Goal: Transaction & Acquisition: Purchase product/service

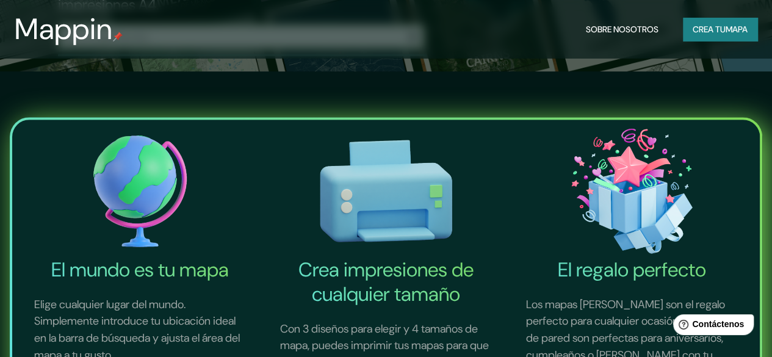
scroll to position [103, 0]
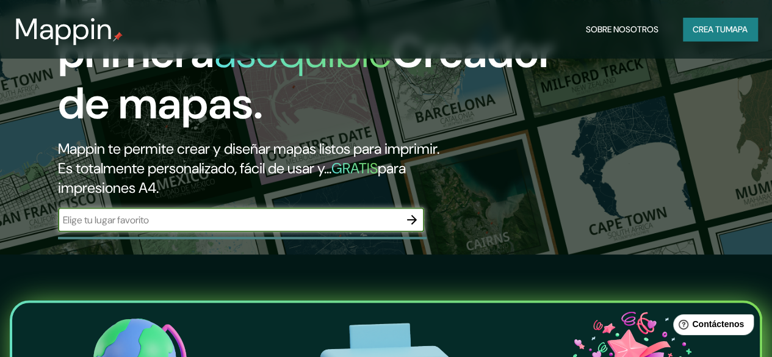
click at [208, 227] on input "text" at bounding box center [229, 220] width 342 height 14
click at [409, 225] on icon "button" at bounding box center [412, 220] width 10 height 10
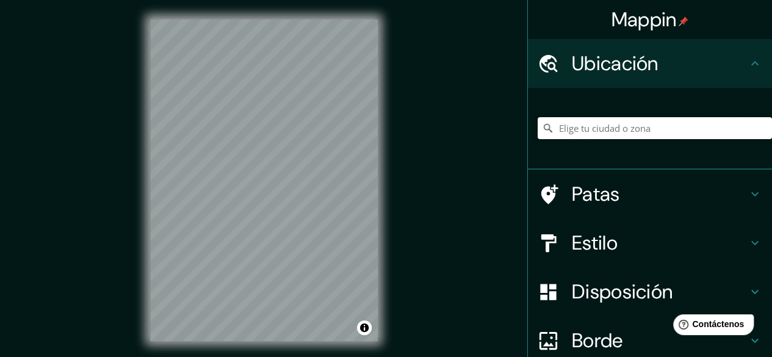
click at [581, 129] on input "Elige tu ciudad o zona" at bounding box center [655, 128] width 234 height 22
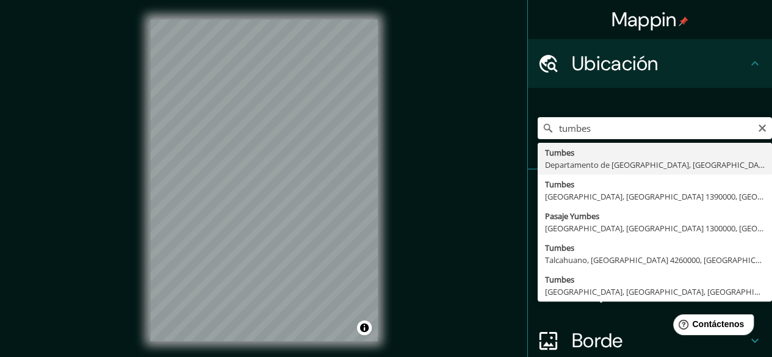
type input "Tumbes, [GEOGRAPHIC_DATA], [GEOGRAPHIC_DATA]"
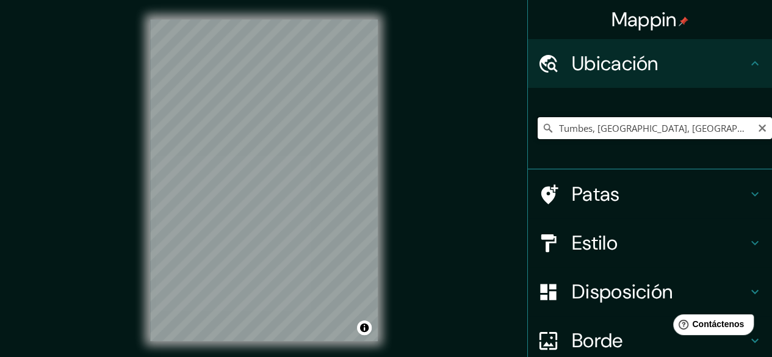
click at [602, 121] on input "Tumbes, [GEOGRAPHIC_DATA], [GEOGRAPHIC_DATA]" at bounding box center [655, 128] width 234 height 22
click at [758, 127] on icon "Claro" at bounding box center [763, 128] width 10 height 10
click at [631, 125] on input "Elige tu ciudad o zona" at bounding box center [655, 128] width 234 height 22
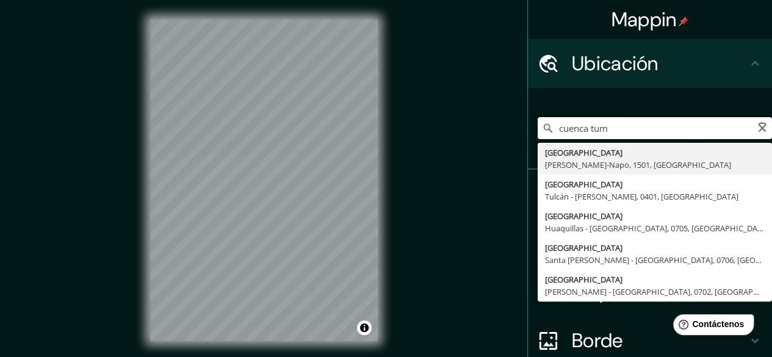
click at [611, 131] on input "cuenca tum" at bounding box center [655, 128] width 234 height 22
click at [608, 124] on input "cuenca tum" at bounding box center [655, 128] width 234 height 22
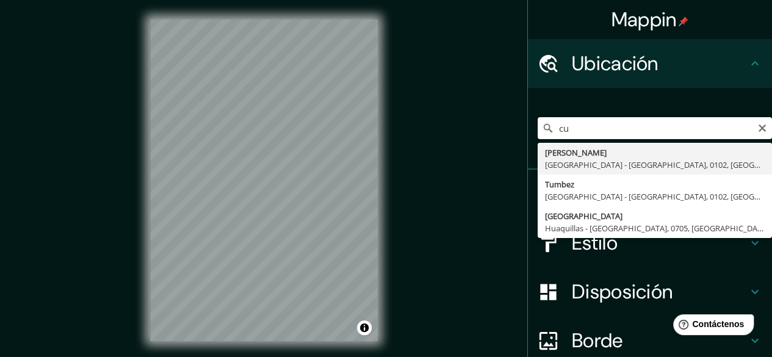
type input "c"
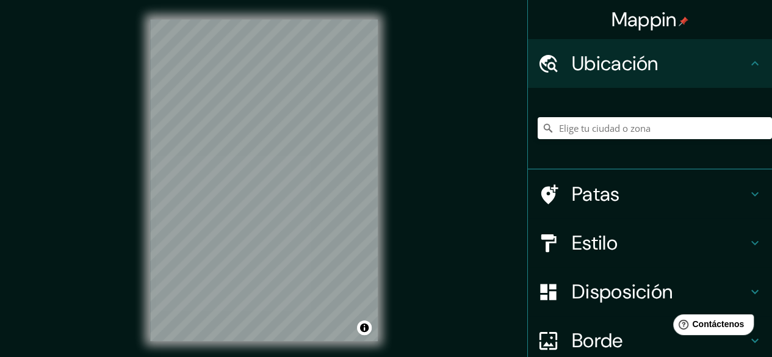
click at [465, 109] on div "Mappin Ubicación Patas Estilo Disposición Borde Elige un borde. Consejo : puede…" at bounding box center [386, 190] width 772 height 380
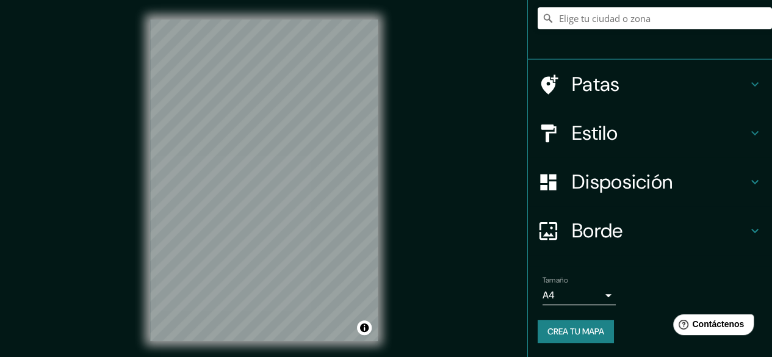
click at [602, 132] on font "Estilo" at bounding box center [595, 133] width 46 height 26
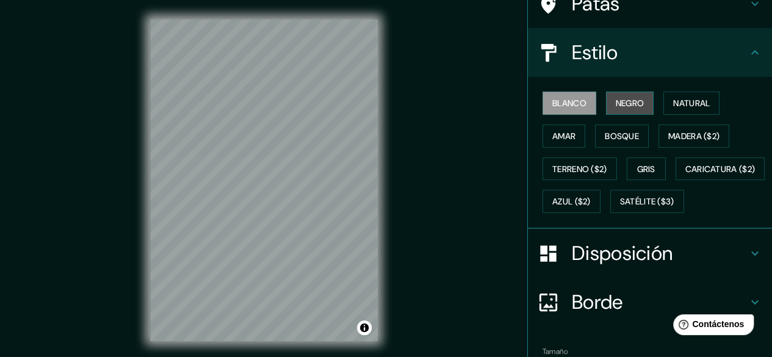
click at [616, 105] on font "Negro" at bounding box center [630, 103] width 29 height 11
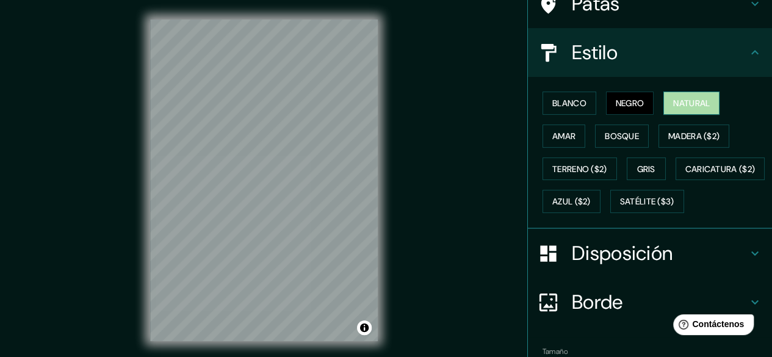
click at [679, 107] on font "Natural" at bounding box center [691, 103] width 37 height 11
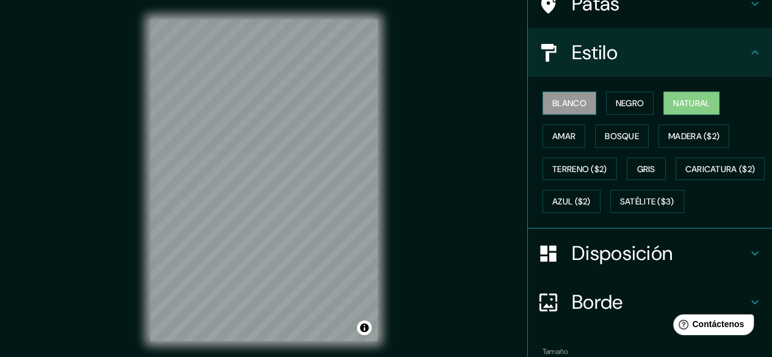
click at [552, 109] on font "Blanco" at bounding box center [569, 103] width 34 height 16
click at [673, 106] on font "Natural" at bounding box center [691, 103] width 37 height 11
click at [564, 137] on font "Amar" at bounding box center [563, 136] width 23 height 11
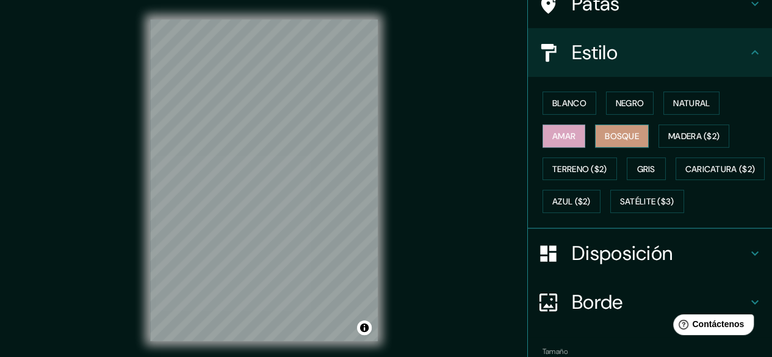
click at [621, 136] on font "Bosque" at bounding box center [622, 136] width 34 height 11
click at [691, 131] on font "Madera ($2)" at bounding box center [693, 136] width 51 height 11
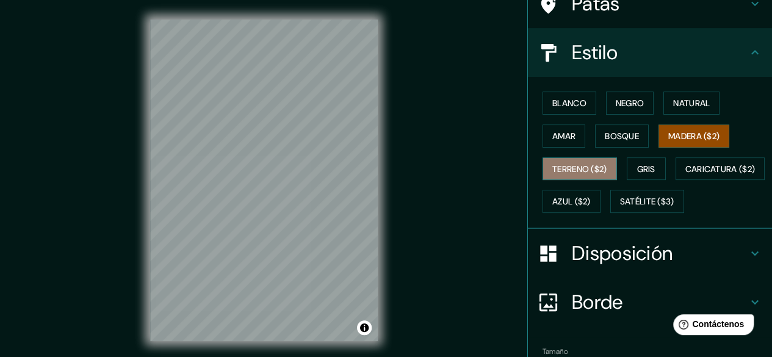
click at [555, 172] on font "Terreno ($2)" at bounding box center [579, 169] width 55 height 11
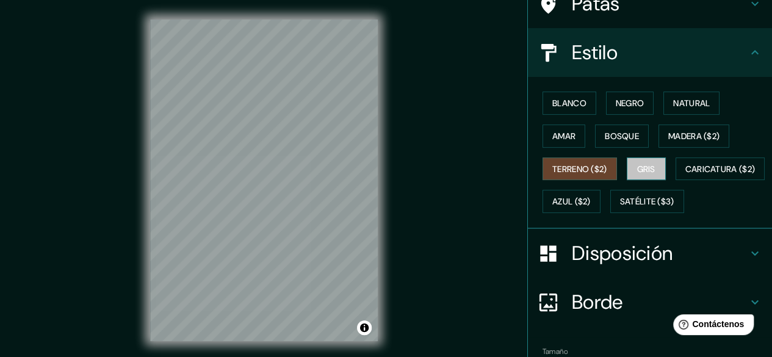
click at [639, 167] on font "Gris" at bounding box center [646, 169] width 18 height 11
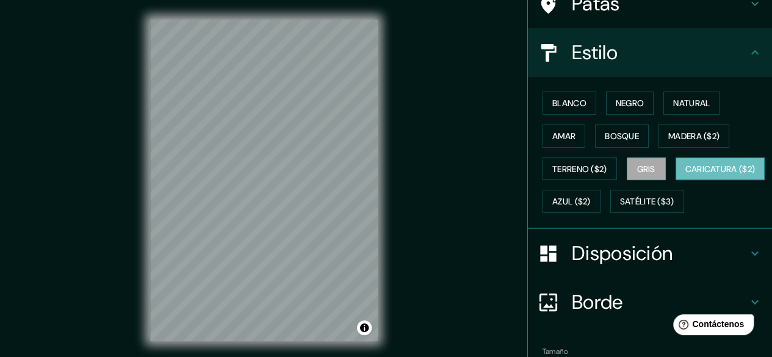
click at [686, 175] on font "Caricatura ($2)" at bounding box center [721, 169] width 70 height 11
click at [591, 197] on font "Azul ($2)" at bounding box center [571, 202] width 38 height 11
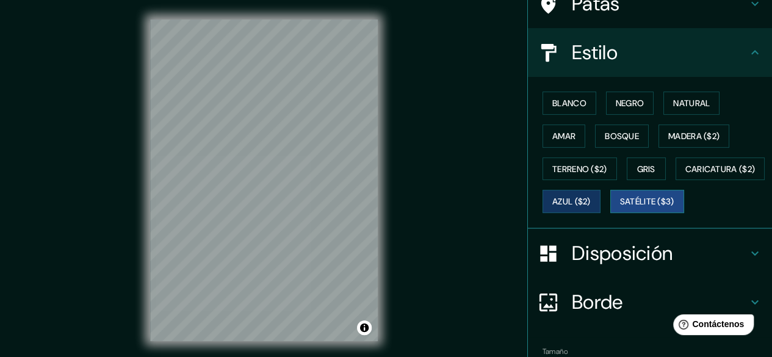
click at [620, 208] on font "Satélite ($3)" at bounding box center [647, 202] width 54 height 11
click at [558, 98] on font "Blanco" at bounding box center [569, 103] width 34 height 11
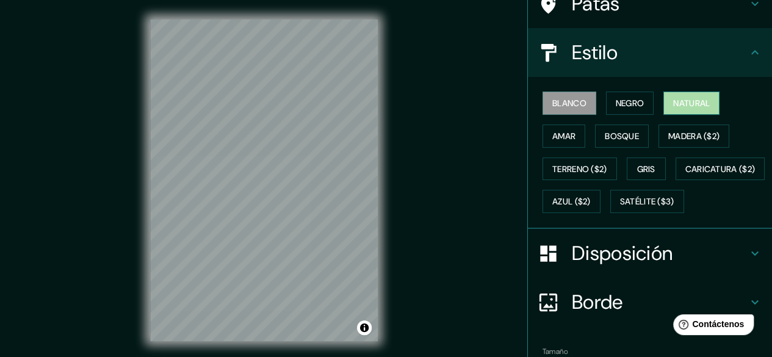
click at [673, 107] on font "Natural" at bounding box center [691, 103] width 37 height 11
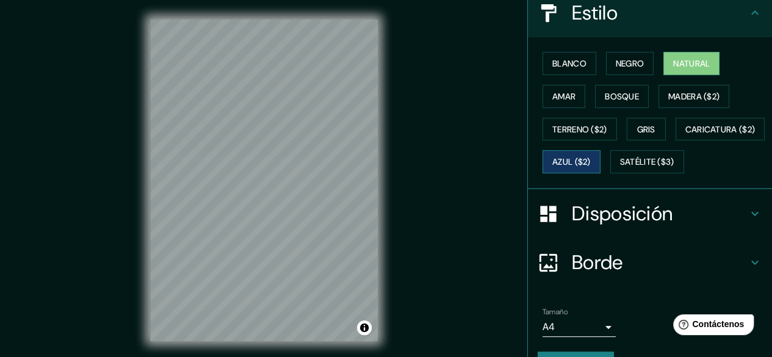
scroll to position [89, 0]
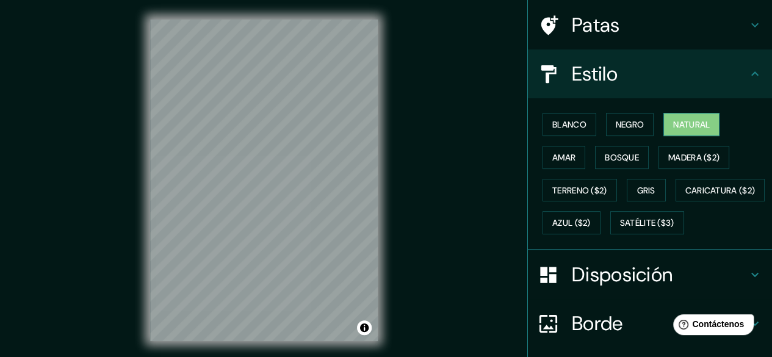
click at [679, 124] on font "Natural" at bounding box center [691, 124] width 37 height 11
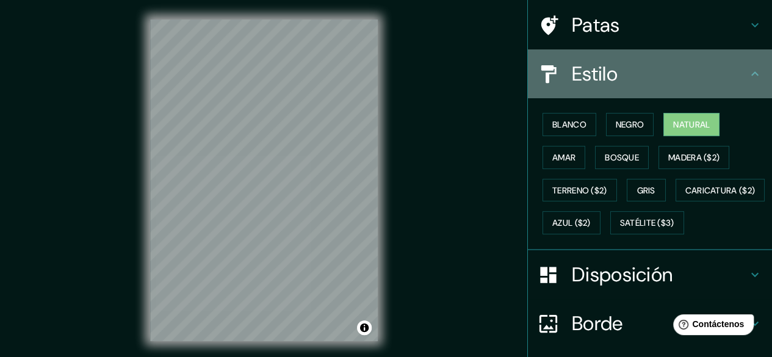
click at [730, 70] on h4 "Estilo" at bounding box center [660, 74] width 176 height 24
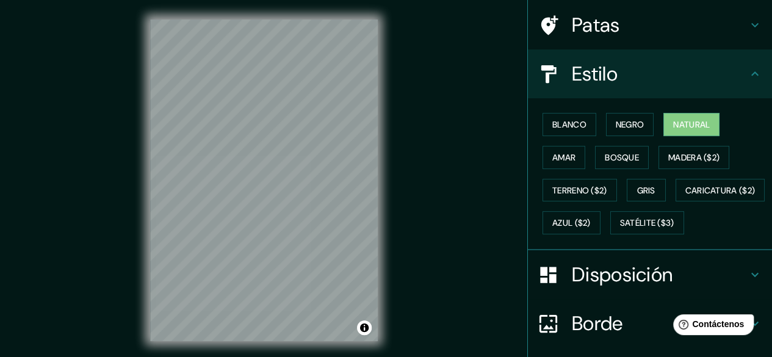
click at [756, 78] on div "Estilo" at bounding box center [650, 73] width 244 height 49
click at [748, 75] on icon at bounding box center [755, 74] width 15 height 15
click at [748, 23] on icon at bounding box center [755, 25] width 15 height 15
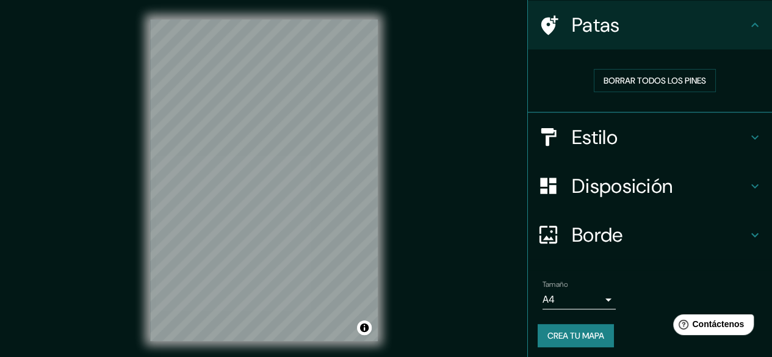
click at [734, 34] on h4 "Patas" at bounding box center [660, 25] width 176 height 24
click at [748, 32] on icon at bounding box center [755, 25] width 15 height 15
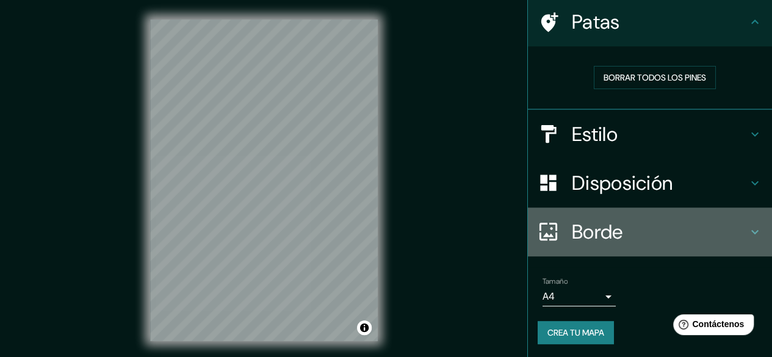
click at [685, 218] on div "Borde" at bounding box center [650, 232] width 244 height 49
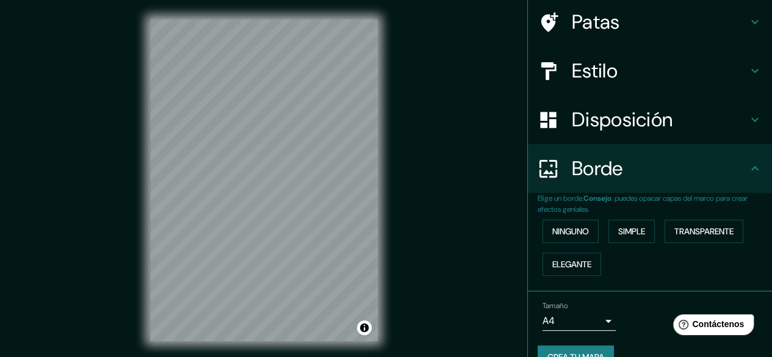
scroll to position [115, 0]
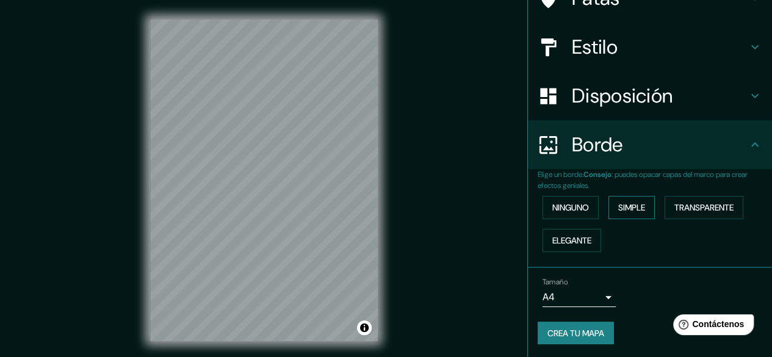
click at [635, 207] on font "Simple" at bounding box center [631, 207] width 27 height 11
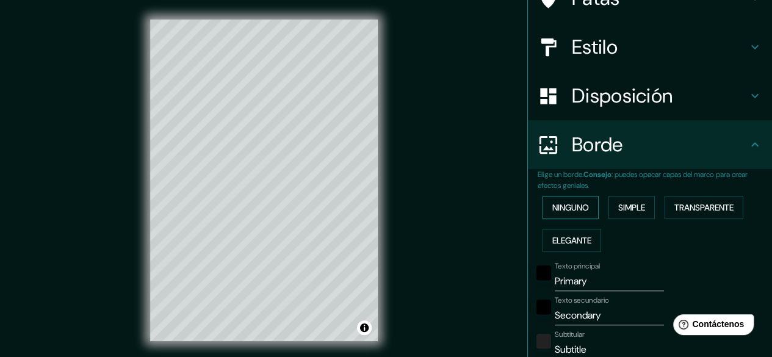
click at [580, 208] on font "Ninguno" at bounding box center [570, 207] width 37 height 11
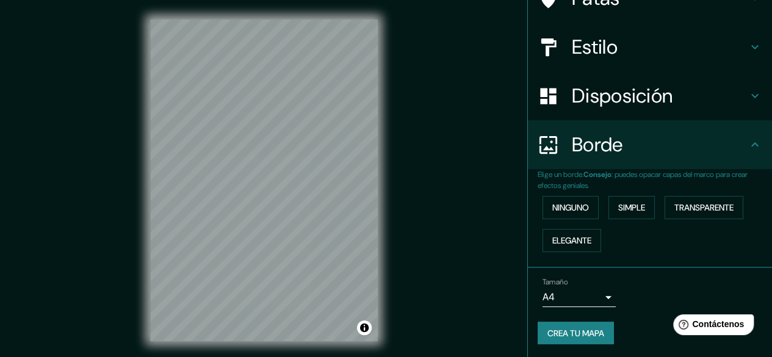
click at [726, 132] on h4 "Borde" at bounding box center [660, 144] width 176 height 24
click at [720, 96] on h4 "Disposición" at bounding box center [660, 96] width 176 height 24
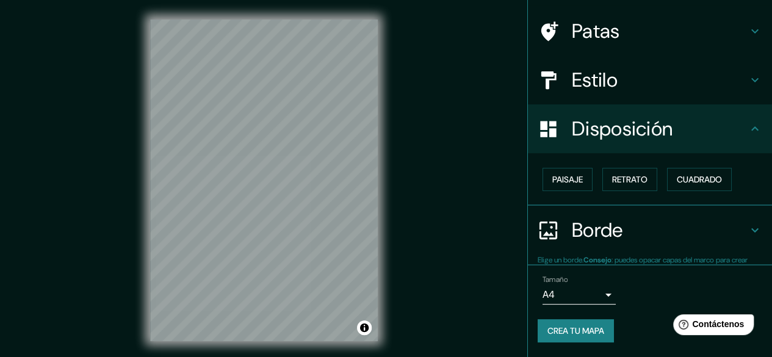
scroll to position [82, 0]
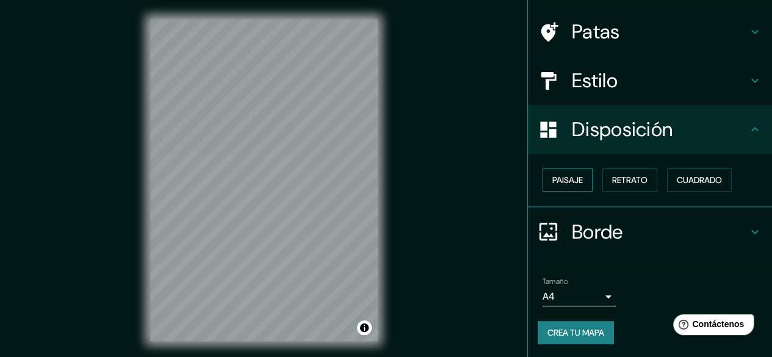
click at [570, 179] on font "Paisaje" at bounding box center [567, 180] width 31 height 11
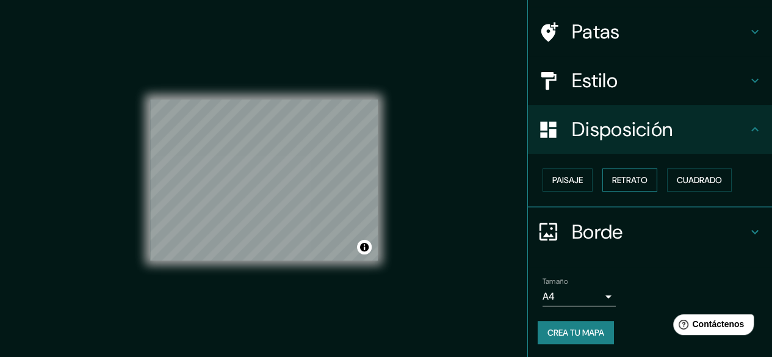
click at [641, 183] on button "Retrato" at bounding box center [629, 179] width 55 height 23
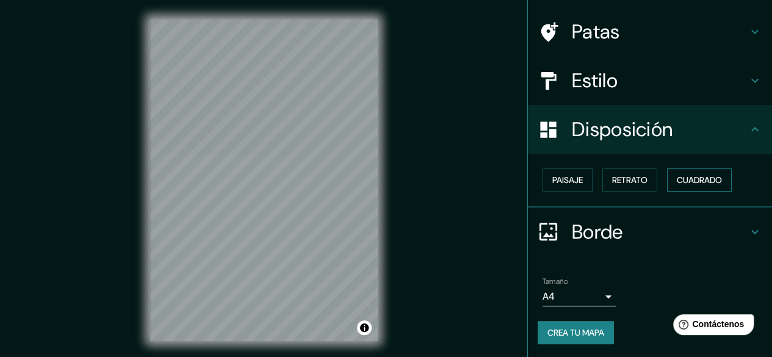
click at [709, 183] on font "Cuadrado" at bounding box center [699, 180] width 45 height 11
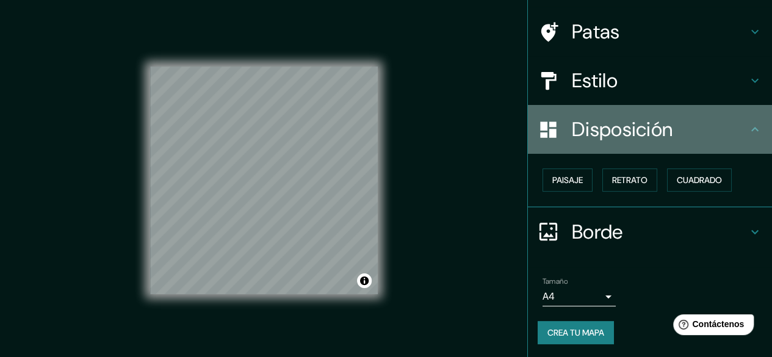
click at [727, 132] on h4 "Disposición" at bounding box center [660, 129] width 176 height 24
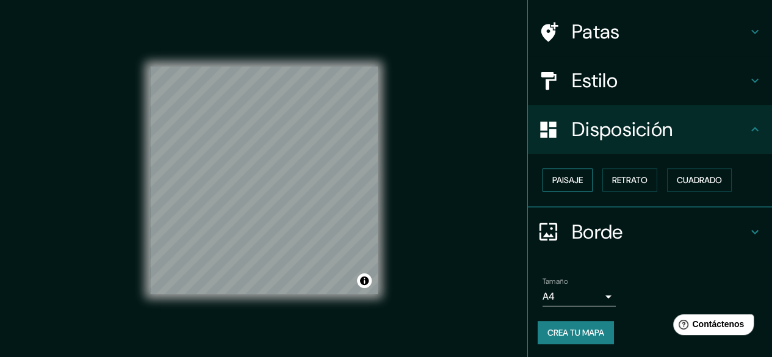
click at [568, 176] on font "Paisaje" at bounding box center [567, 180] width 31 height 11
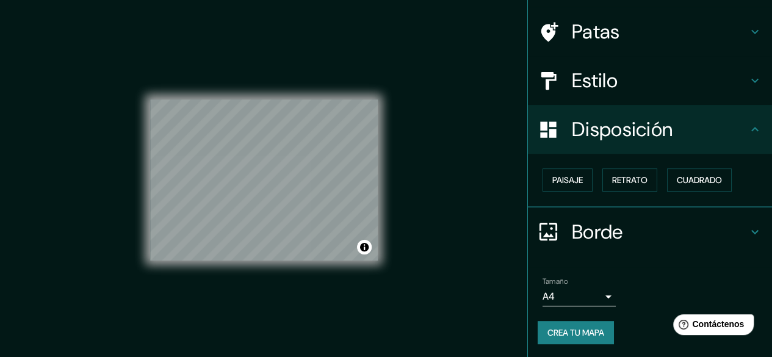
click at [654, 174] on div "Paisaje Retrato Cuadrado" at bounding box center [655, 180] width 234 height 33
click at [632, 175] on font "Retrato" at bounding box center [629, 180] width 35 height 11
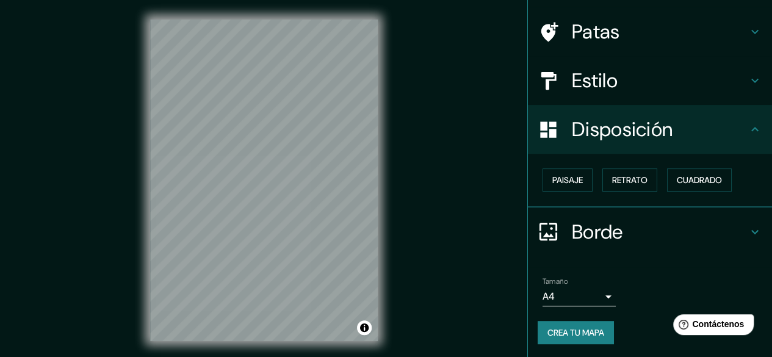
click at [693, 154] on div "Paisaje Retrato Cuadrado" at bounding box center [650, 181] width 244 height 54
click at [677, 183] on font "Cuadrado" at bounding box center [699, 180] width 45 height 11
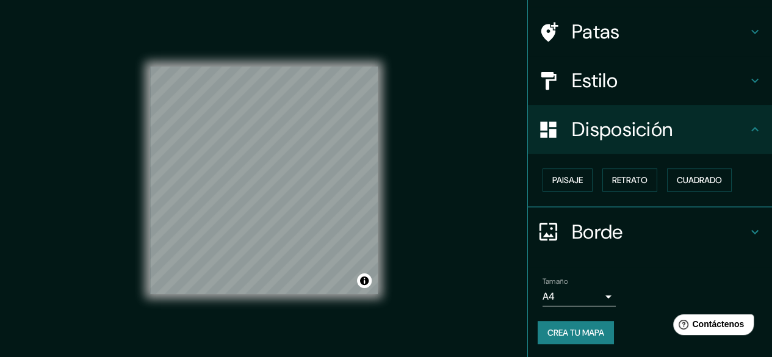
click at [645, 123] on font "Disposición" at bounding box center [622, 130] width 101 height 26
drag, startPoint x: 732, startPoint y: 177, endPoint x: 704, endPoint y: 176, distance: 27.5
click at [724, 177] on div "Paisaje Retrato Cuadrado" at bounding box center [655, 180] width 234 height 33
click at [703, 176] on font "Cuadrado" at bounding box center [699, 180] width 45 height 11
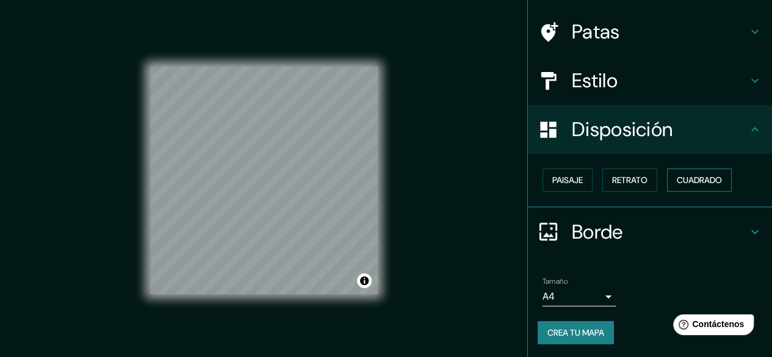
click at [703, 176] on font "Cuadrado" at bounding box center [699, 180] width 45 height 11
click at [602, 176] on button "Retrato" at bounding box center [629, 179] width 55 height 23
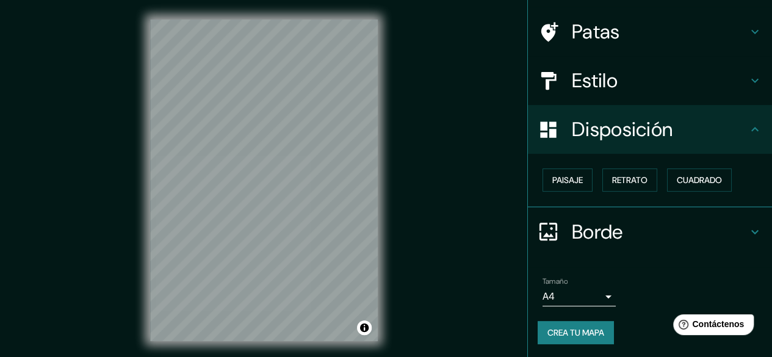
click at [723, 132] on h4 "Disposición" at bounding box center [660, 129] width 176 height 24
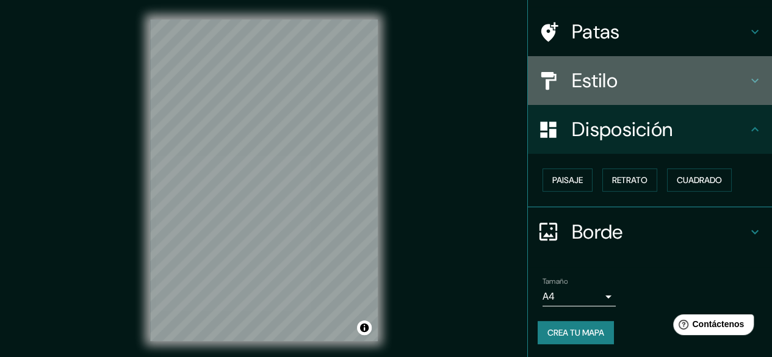
click at [681, 97] on div "Estilo" at bounding box center [650, 80] width 244 height 49
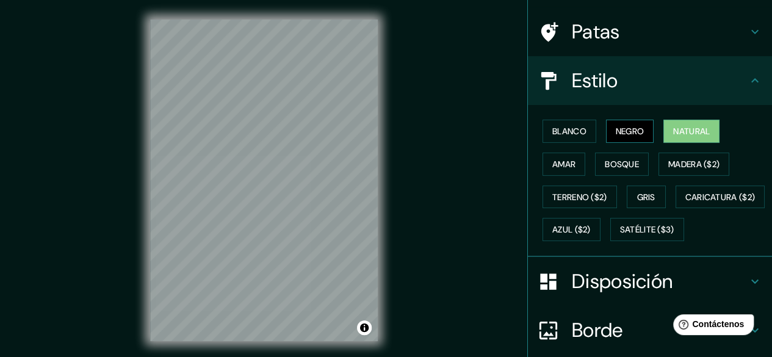
click at [627, 120] on button "Negro" at bounding box center [630, 131] width 48 height 23
click at [560, 132] on font "Blanco" at bounding box center [569, 131] width 34 height 11
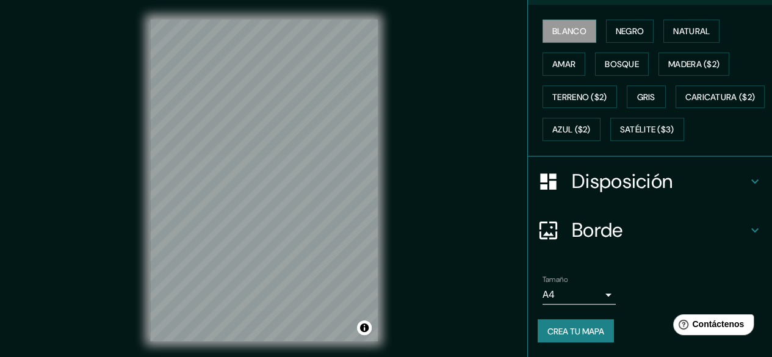
scroll to position [23, 0]
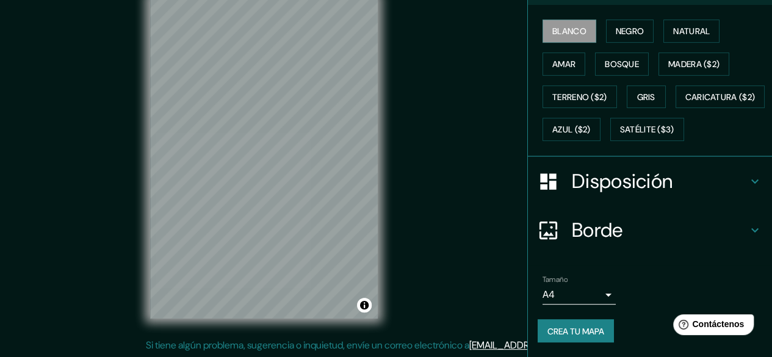
click at [595, 236] on font "Borde" at bounding box center [597, 230] width 51 height 26
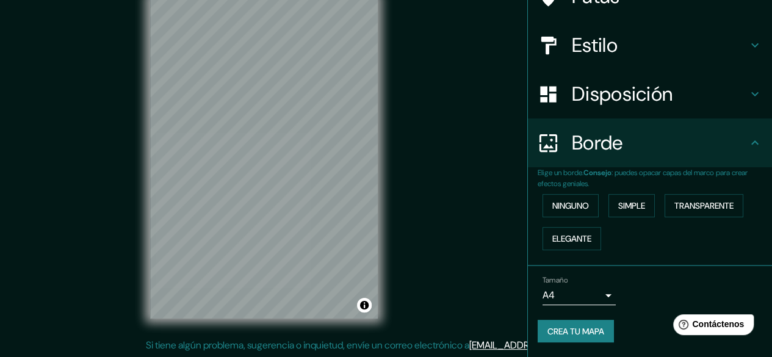
scroll to position [115, 0]
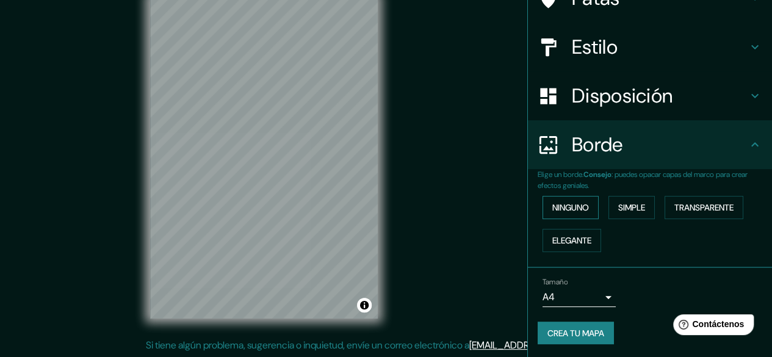
click at [573, 207] on font "Ninguno" at bounding box center [570, 207] width 37 height 11
click at [630, 205] on font "Simple" at bounding box center [631, 207] width 27 height 11
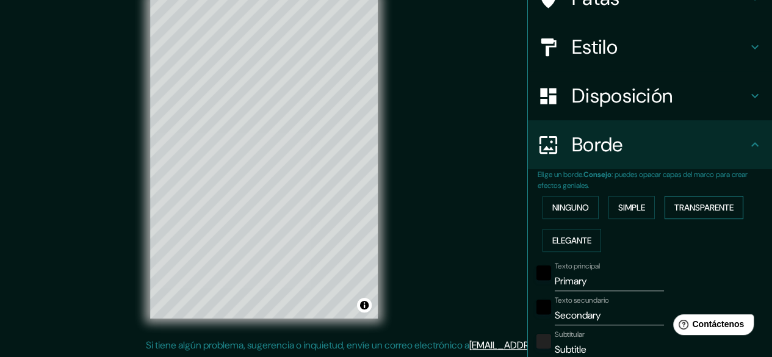
click at [718, 208] on font "Transparente" at bounding box center [704, 207] width 59 height 11
click at [549, 214] on button "Ninguno" at bounding box center [571, 207] width 56 height 23
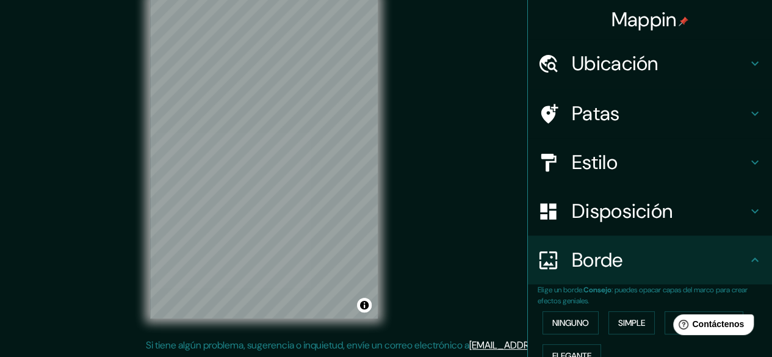
scroll to position [0, 0]
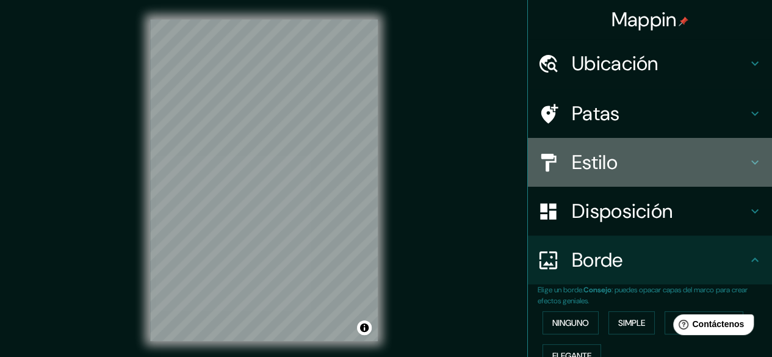
click at [601, 167] on font "Estilo" at bounding box center [595, 163] width 46 height 26
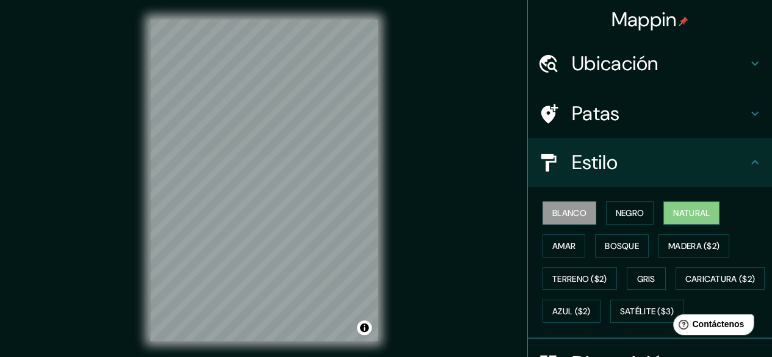
click at [664, 215] on button "Natural" at bounding box center [692, 212] width 56 height 23
click at [627, 215] on font "Negro" at bounding box center [630, 213] width 29 height 11
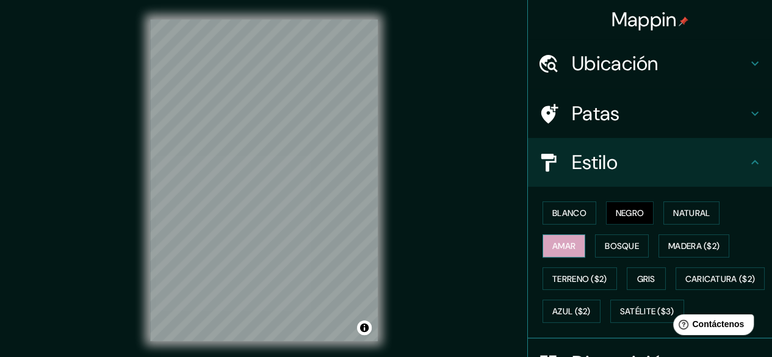
click at [554, 244] on font "Amar" at bounding box center [563, 246] width 23 height 11
click at [595, 245] on button "Bosque" at bounding box center [622, 245] width 54 height 23
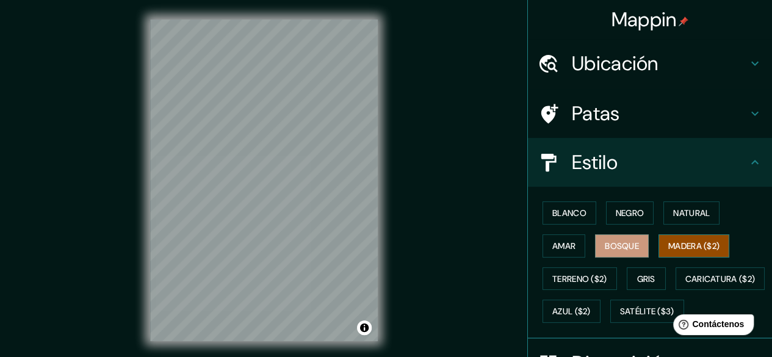
click at [686, 244] on font "Madera ($2)" at bounding box center [693, 246] width 51 height 11
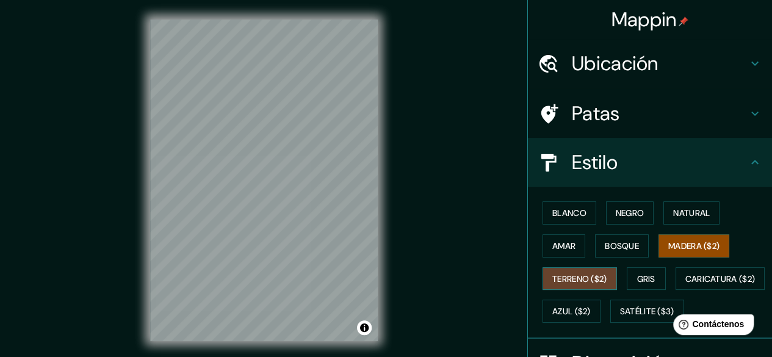
click at [557, 273] on font "Terreno ($2)" at bounding box center [579, 278] width 55 height 11
click at [637, 273] on font "Gris" at bounding box center [646, 278] width 18 height 11
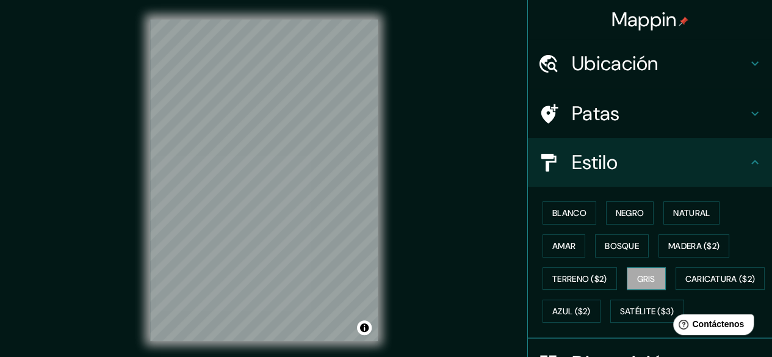
scroll to position [122, 0]
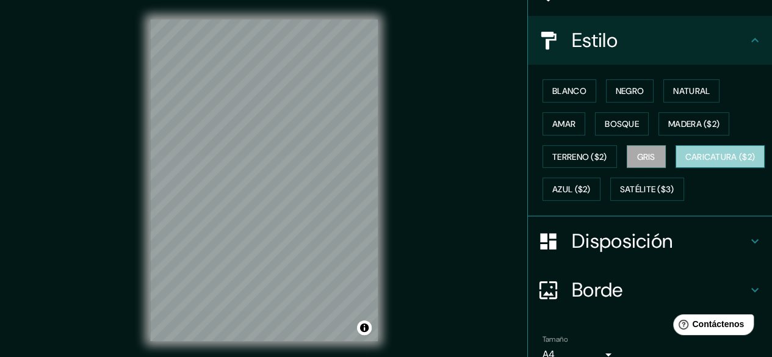
click at [686, 162] on font "Caricatura ($2)" at bounding box center [721, 156] width 70 height 11
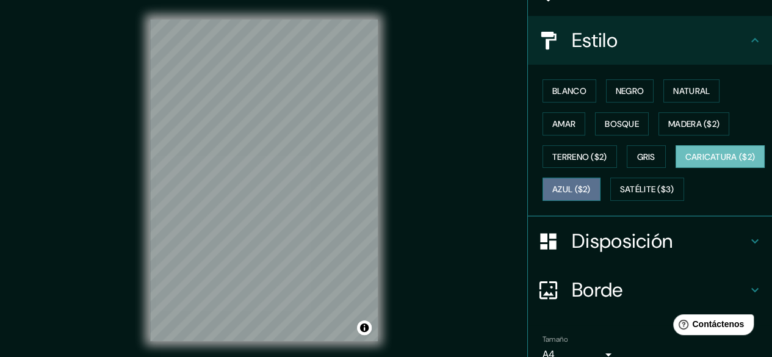
click at [591, 190] on font "Azul ($2)" at bounding box center [571, 189] width 38 height 11
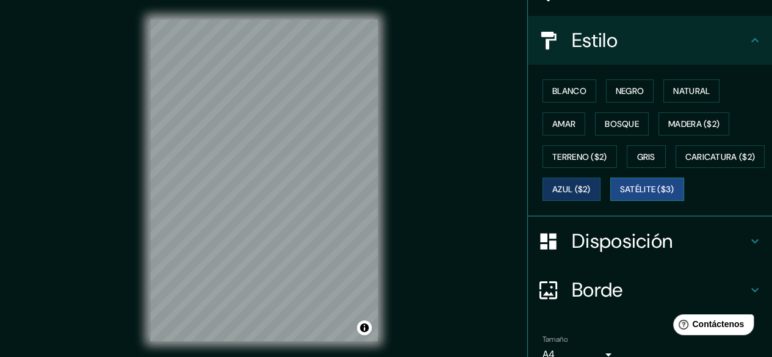
click at [610, 201] on button "Satélite ($3)" at bounding box center [647, 189] width 74 height 23
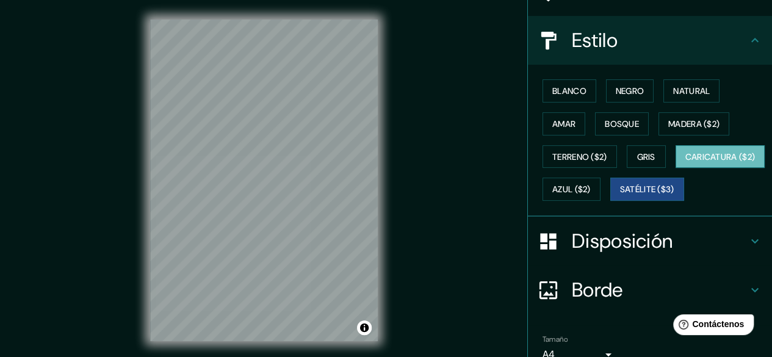
click at [686, 162] on font "Caricatura ($2)" at bounding box center [721, 156] width 70 height 11
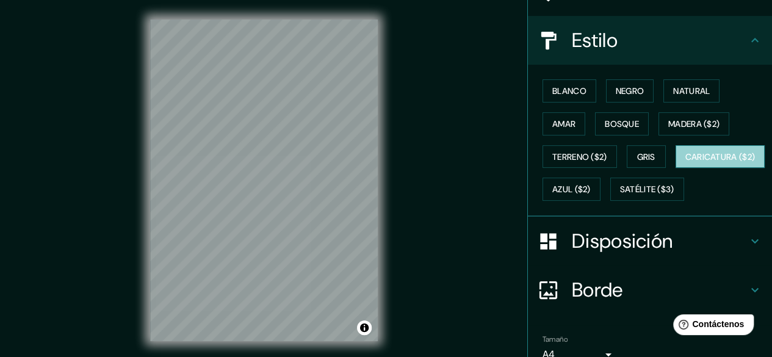
click at [686, 162] on font "Caricatura ($2)" at bounding box center [721, 156] width 70 height 11
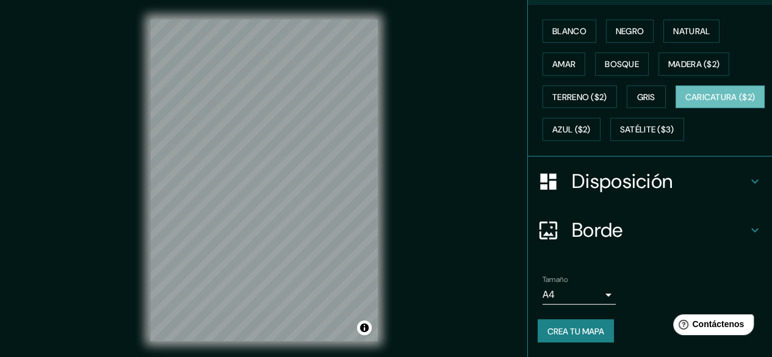
scroll to position [0, 0]
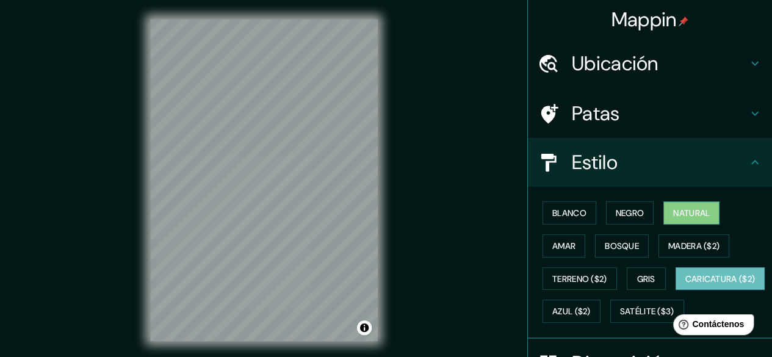
click at [674, 208] on font "Natural" at bounding box center [691, 213] width 37 height 11
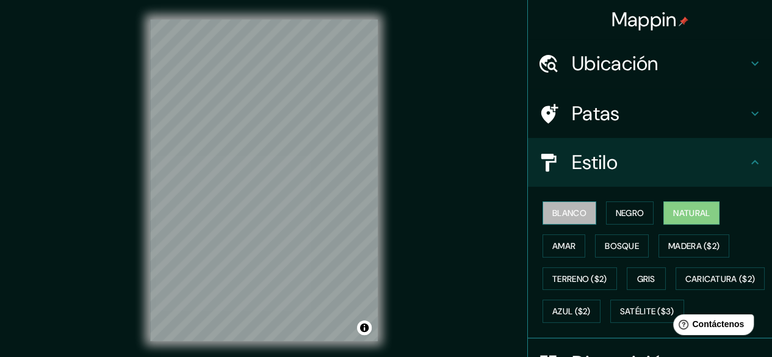
click at [580, 214] on button "Blanco" at bounding box center [570, 212] width 54 height 23
click at [565, 209] on font "Blanco" at bounding box center [569, 213] width 34 height 11
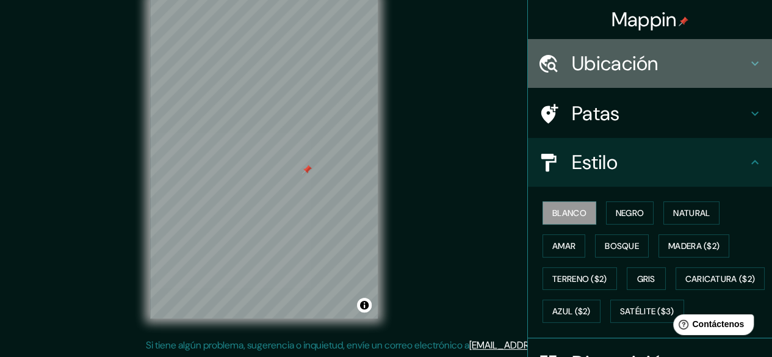
click at [610, 78] on div "Ubicación" at bounding box center [650, 63] width 244 height 49
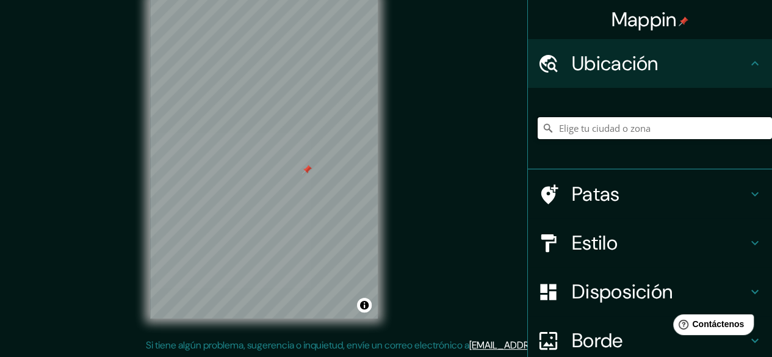
click at [602, 124] on input "Elige tu ciudad o zona" at bounding box center [655, 128] width 234 height 22
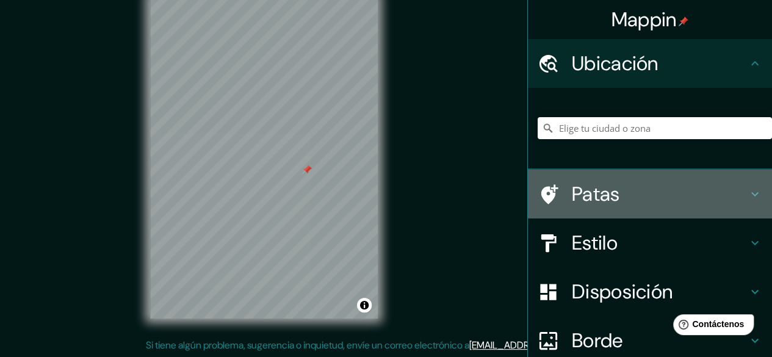
click at [601, 184] on font "Patas" at bounding box center [596, 194] width 48 height 26
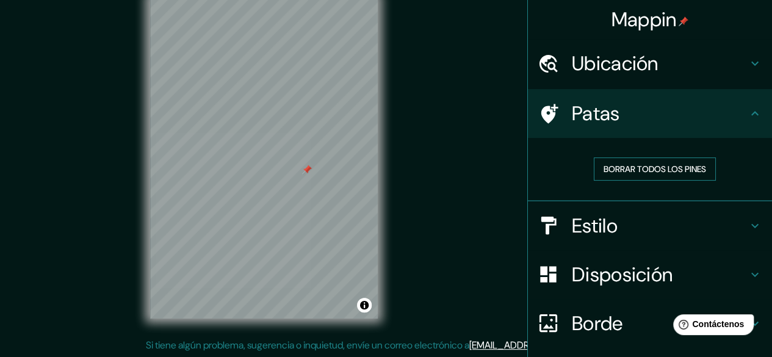
click at [604, 173] on font "Borrar todos los pines" at bounding box center [655, 169] width 103 height 11
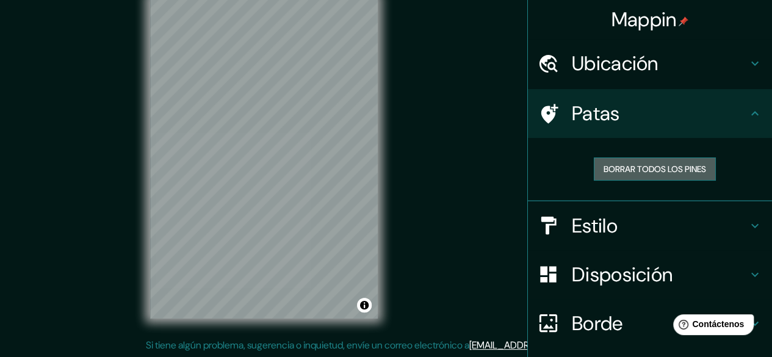
click at [627, 173] on font "Borrar todos los pines" at bounding box center [655, 169] width 103 height 11
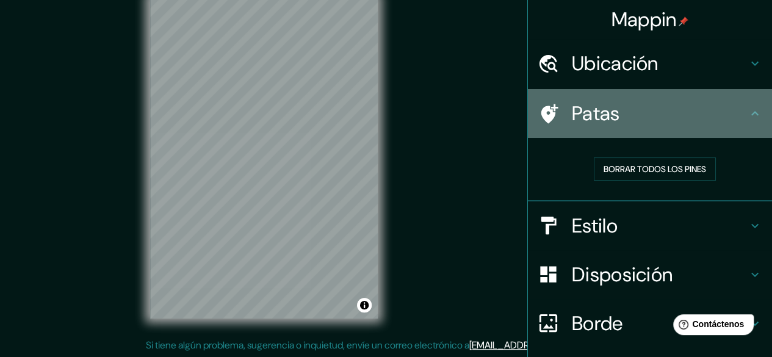
click at [634, 123] on h4 "Patas" at bounding box center [660, 113] width 176 height 24
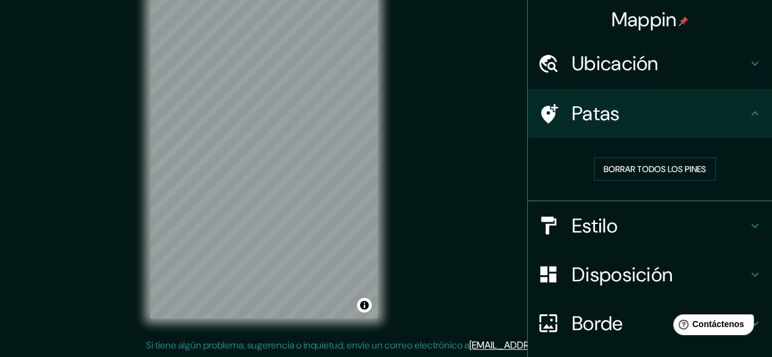
click at [592, 225] on font "Estilo" at bounding box center [595, 226] width 46 height 26
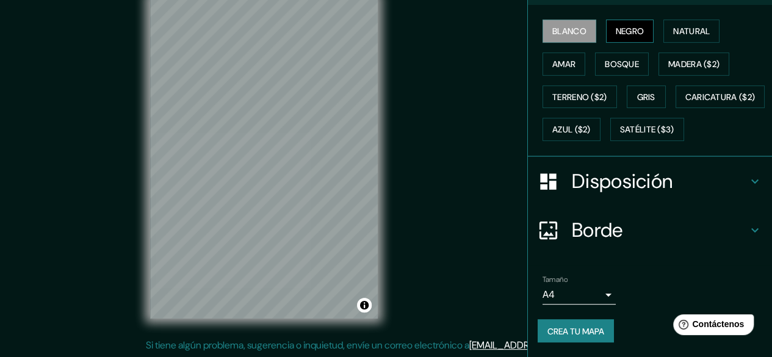
scroll to position [61, 0]
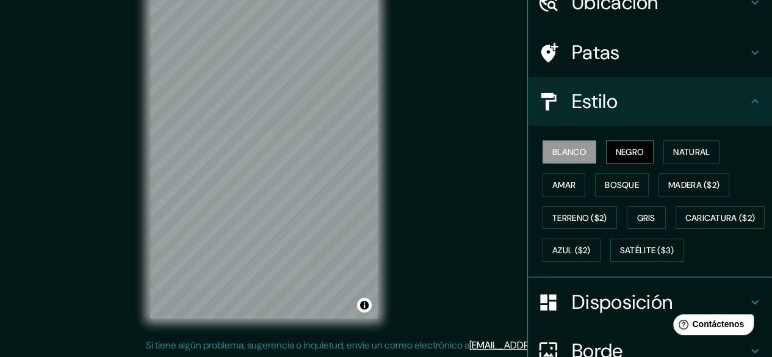
click at [629, 147] on font "Negro" at bounding box center [630, 152] width 29 height 11
click at [700, 148] on font "Natural" at bounding box center [691, 152] width 37 height 11
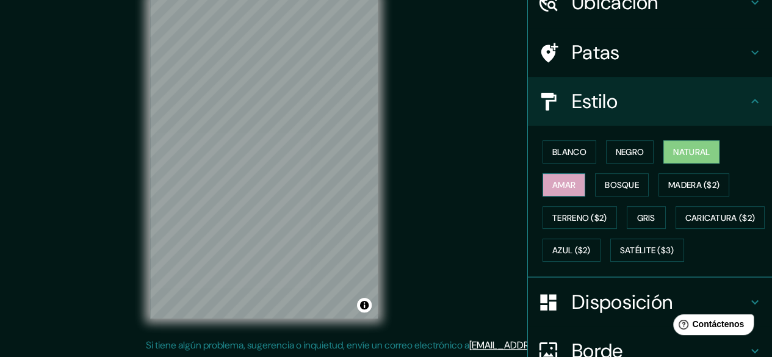
click at [557, 184] on font "Amar" at bounding box center [563, 184] width 23 height 11
click at [676, 142] on button "Natural" at bounding box center [692, 151] width 56 height 23
click at [230, 184] on div at bounding box center [235, 179] width 10 height 10
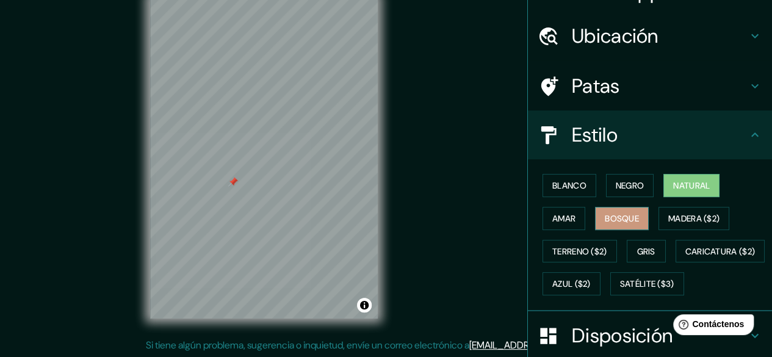
scroll to position [0, 0]
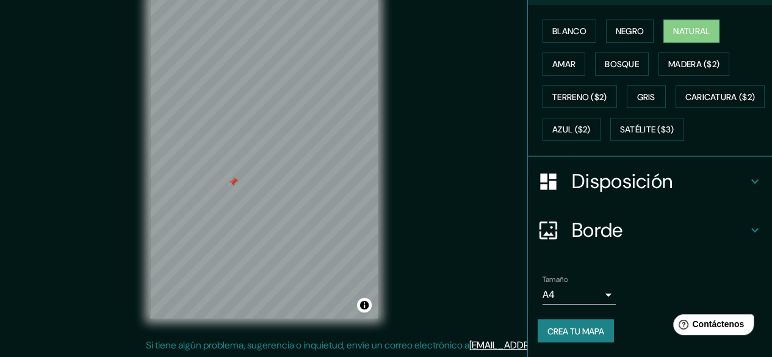
click at [593, 230] on font "Borde" at bounding box center [597, 230] width 51 height 26
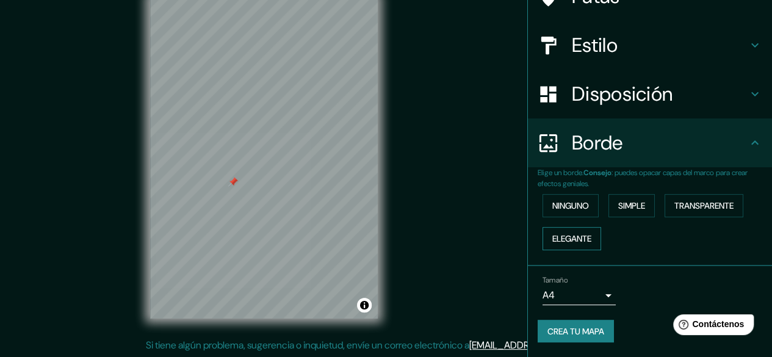
scroll to position [115, 0]
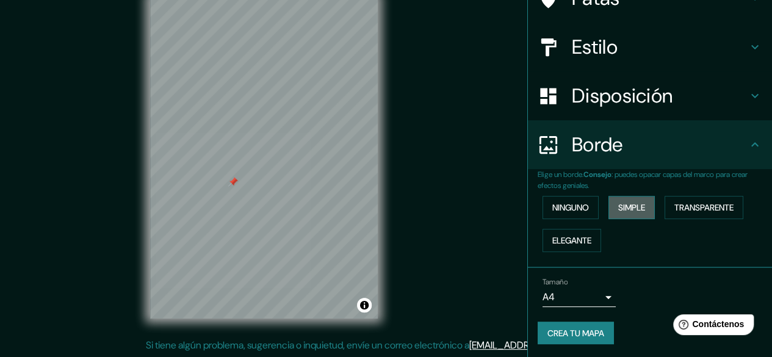
click at [623, 208] on font "Simple" at bounding box center [631, 207] width 27 height 11
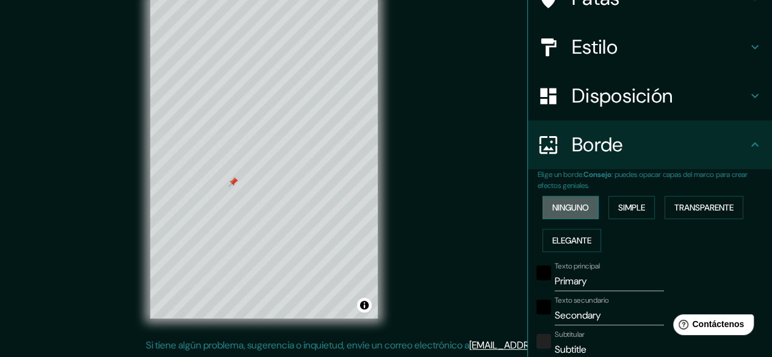
click at [576, 205] on font "Ninguno" at bounding box center [570, 207] width 37 height 11
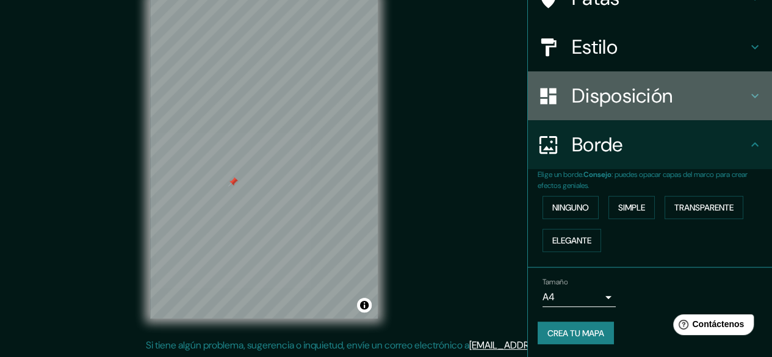
click at [621, 103] on font "Disposición" at bounding box center [622, 96] width 101 height 26
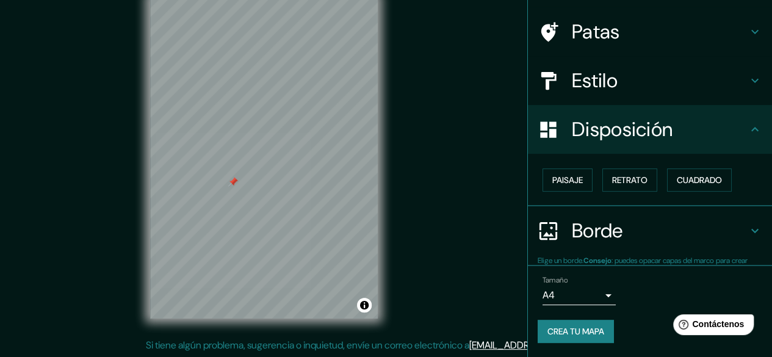
scroll to position [82, 0]
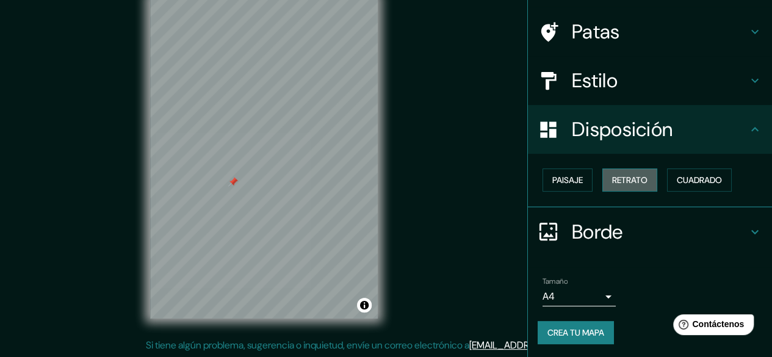
click at [623, 175] on font "Retrato" at bounding box center [629, 180] width 35 height 11
click at [571, 182] on font "Paisaje" at bounding box center [567, 180] width 31 height 11
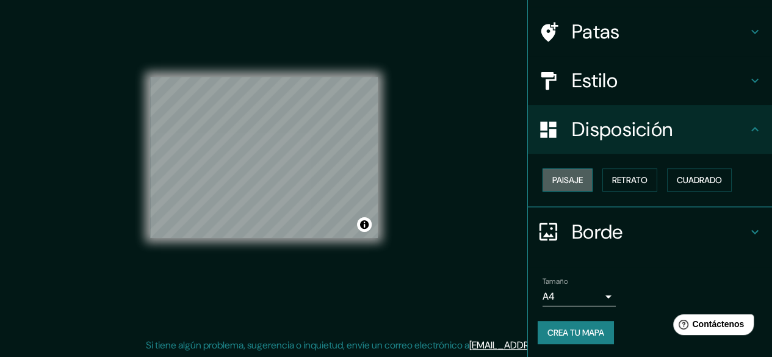
click at [579, 183] on button "Paisaje" at bounding box center [568, 179] width 50 height 23
click at [593, 300] on body "Mappin Ubicación Patas Estilo Disposición Paisaje Retrato Cuadrado Borde Elige …" at bounding box center [386, 155] width 772 height 357
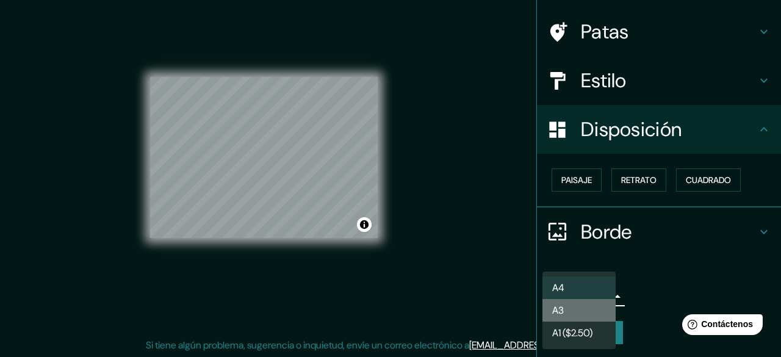
click at [586, 310] on li "A3" at bounding box center [579, 310] width 73 height 23
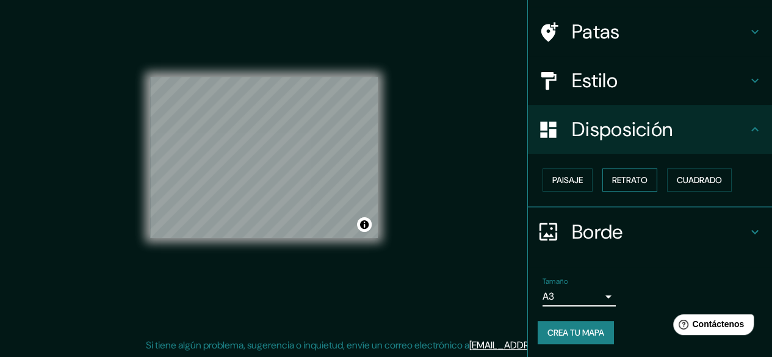
click at [632, 183] on font "Retrato" at bounding box center [629, 180] width 35 height 11
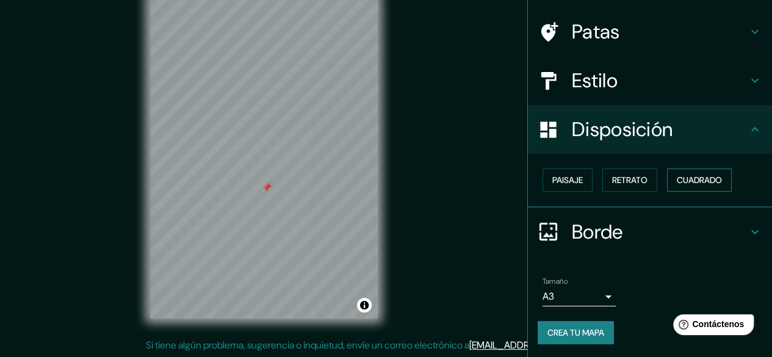
click at [676, 187] on button "Cuadrado" at bounding box center [699, 179] width 65 height 23
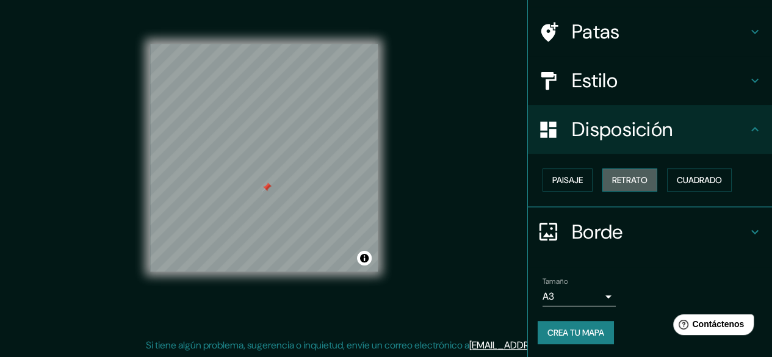
click at [612, 176] on font "Retrato" at bounding box center [629, 180] width 35 height 11
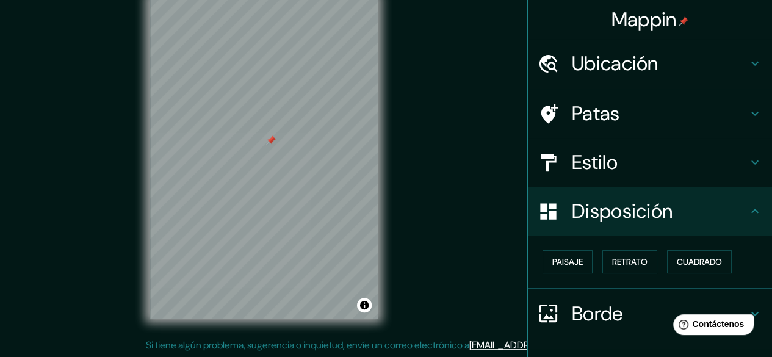
scroll to position [0, 0]
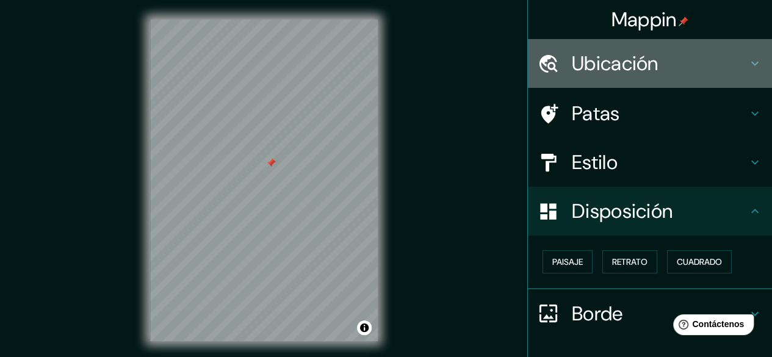
click at [656, 74] on h4 "Ubicación" at bounding box center [660, 63] width 176 height 24
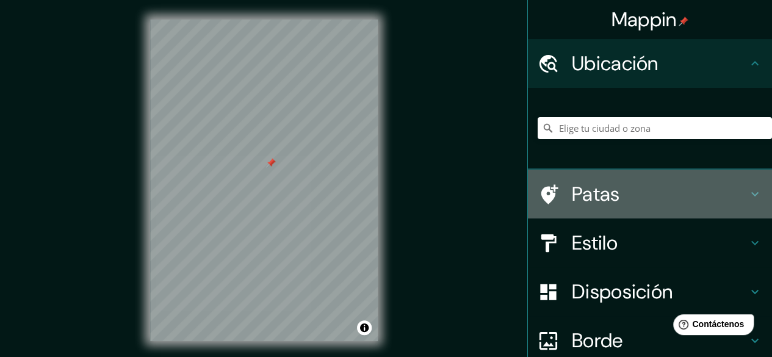
click at [591, 198] on font "Patas" at bounding box center [596, 194] width 48 height 26
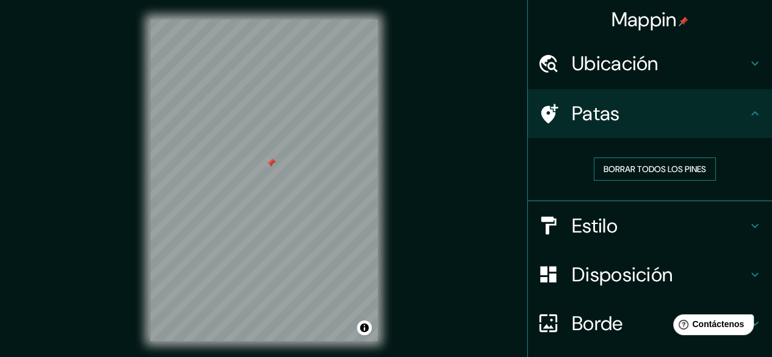
click at [609, 172] on font "Borrar todos los pines" at bounding box center [655, 169] width 103 height 11
click at [608, 234] on font "Estilo" at bounding box center [595, 226] width 46 height 26
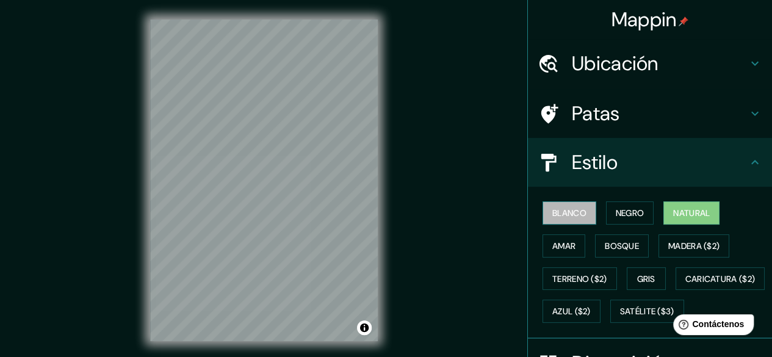
click at [552, 215] on font "Blanco" at bounding box center [569, 213] width 34 height 11
click at [673, 217] on font "Natural" at bounding box center [691, 213] width 37 height 11
click at [630, 214] on font "Negro" at bounding box center [630, 213] width 29 height 11
click at [564, 213] on font "Blanco" at bounding box center [569, 213] width 34 height 11
click at [681, 214] on font "Natural" at bounding box center [691, 213] width 37 height 11
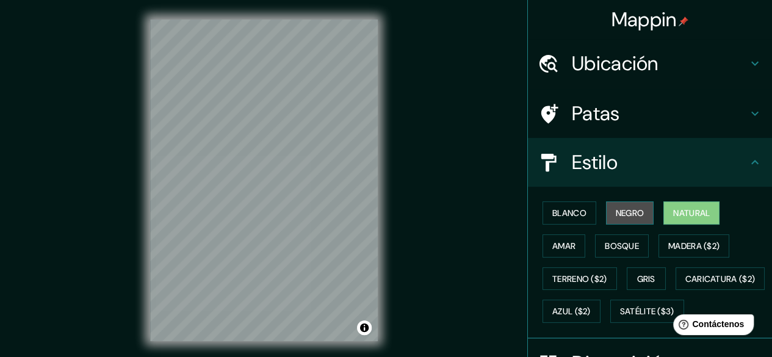
click at [633, 209] on font "Negro" at bounding box center [630, 213] width 29 height 11
click at [593, 211] on div "Blanco Negro Natural Amar Bosque Madera ($2) Terreno ($2) Gris Caricatura ($2) …" at bounding box center [655, 262] width 234 height 131
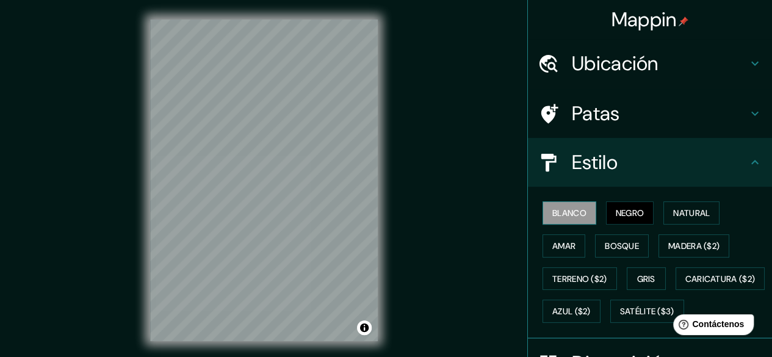
click at [574, 211] on font "Blanco" at bounding box center [569, 213] width 34 height 11
click at [673, 212] on font "Natural" at bounding box center [691, 213] width 37 height 11
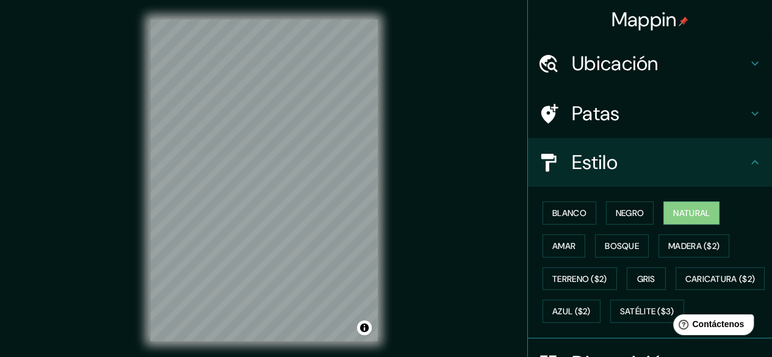
scroll to position [211, 0]
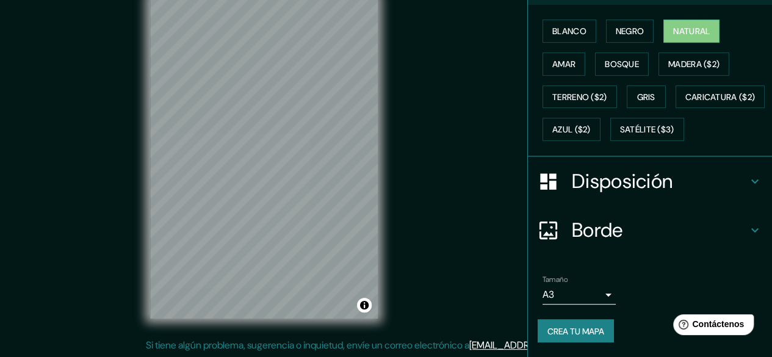
click at [574, 296] on body "Mappin Ubicación Patas Estilo Blanco Negro Natural [PERSON_NAME] ($2) Terreno (…" at bounding box center [386, 155] width 772 height 357
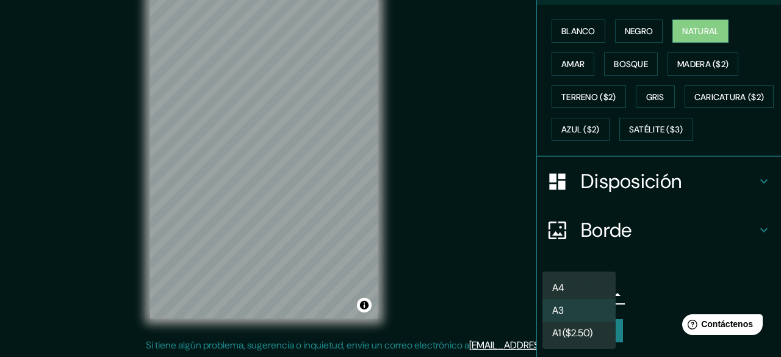
click at [653, 267] on div at bounding box center [390, 178] width 781 height 357
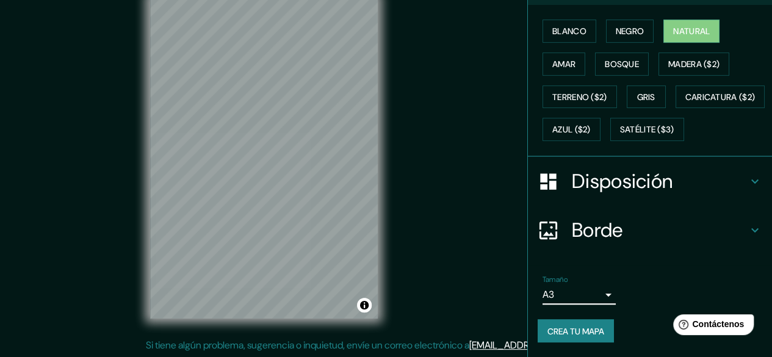
click at [559, 332] on font "Crea tu mapa" at bounding box center [576, 330] width 57 height 11
click at [598, 295] on body "Mappin Ubicación Patas Estilo Blanco Negro Natural [PERSON_NAME] ($2) Terreno (…" at bounding box center [386, 155] width 772 height 357
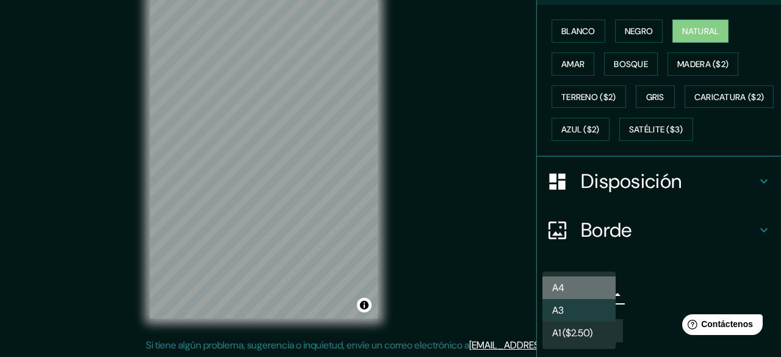
click at [585, 284] on li "A4" at bounding box center [579, 288] width 73 height 23
type input "single"
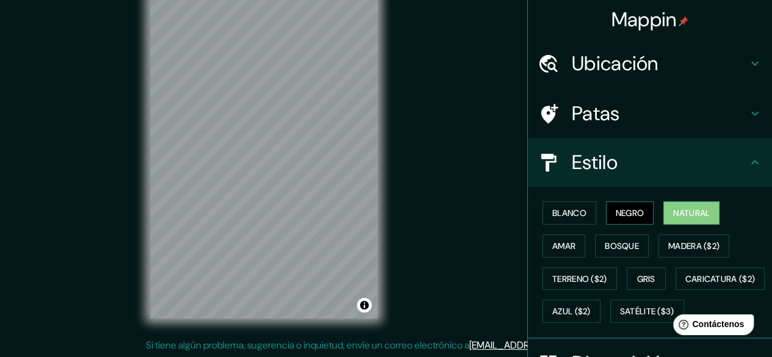
scroll to position [0, 0]
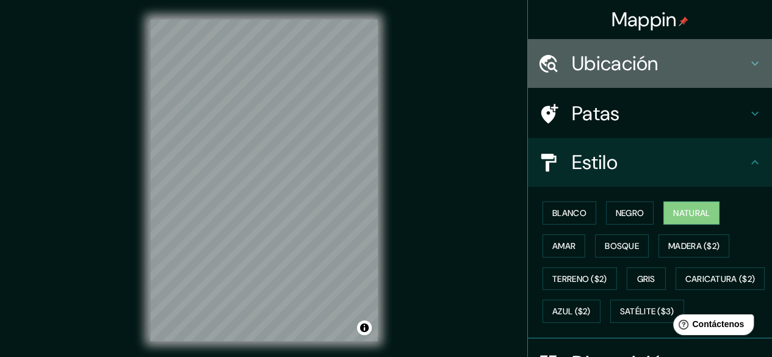
click at [705, 64] on h4 "Ubicación" at bounding box center [660, 63] width 176 height 24
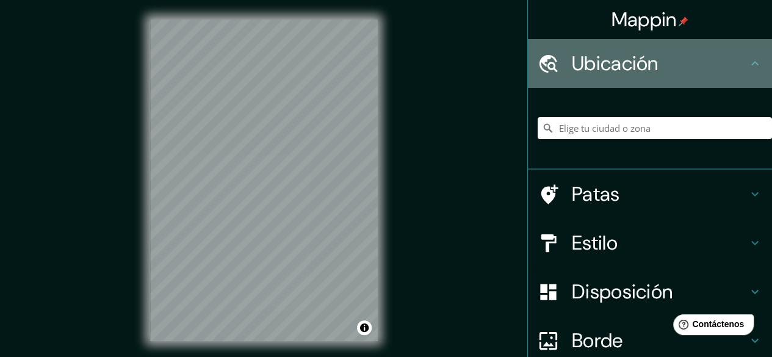
click at [702, 61] on h4 "Ubicación" at bounding box center [660, 63] width 176 height 24
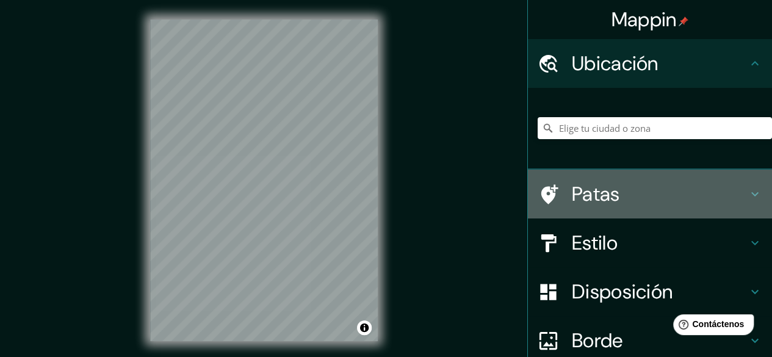
click at [626, 190] on h4 "Patas" at bounding box center [660, 194] width 176 height 24
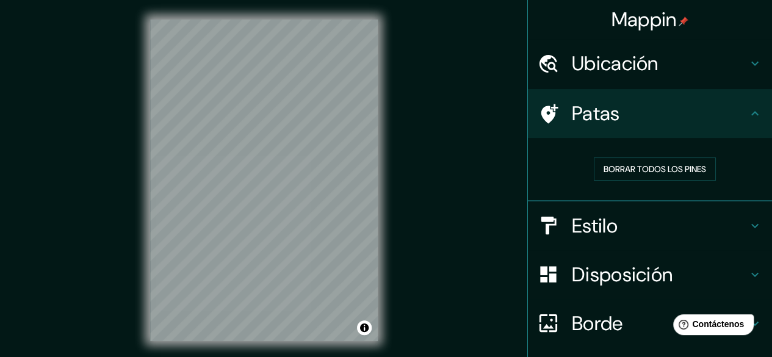
scroll to position [92, 0]
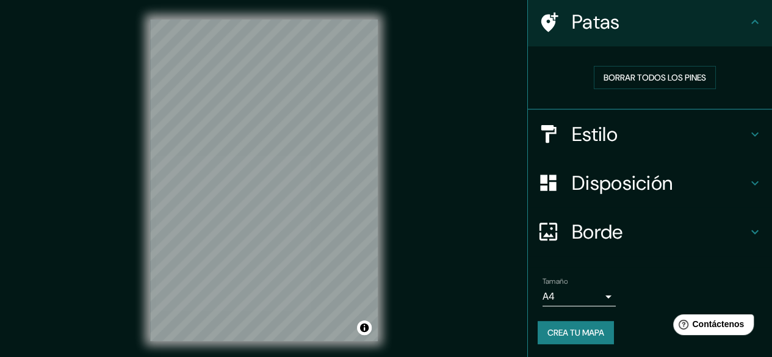
click at [615, 129] on h4 "Estilo" at bounding box center [660, 134] width 176 height 24
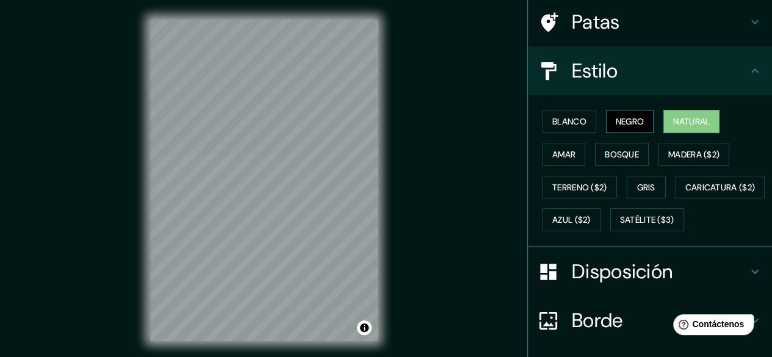
scroll to position [211, 0]
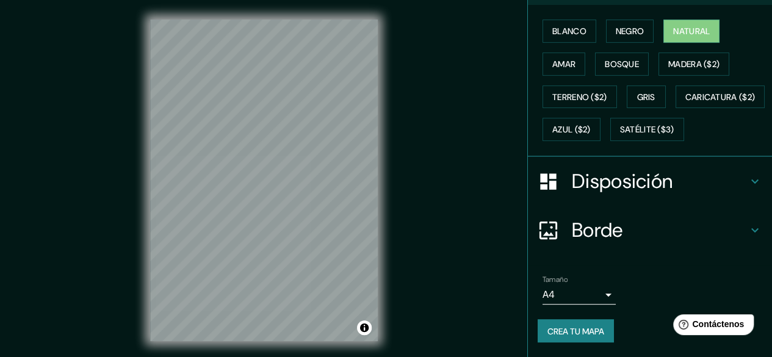
click at [610, 182] on font "Disposición" at bounding box center [622, 181] width 101 height 26
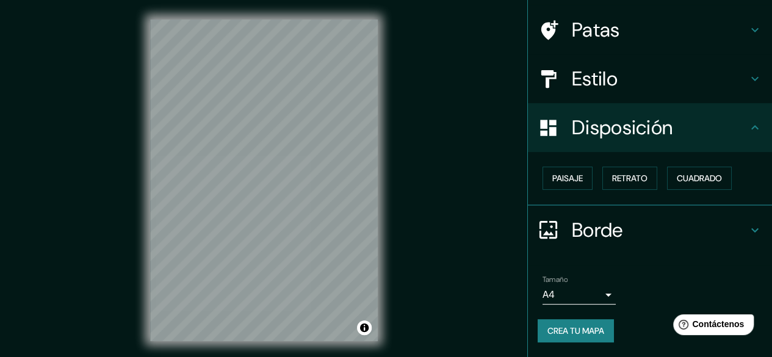
scroll to position [23, 0]
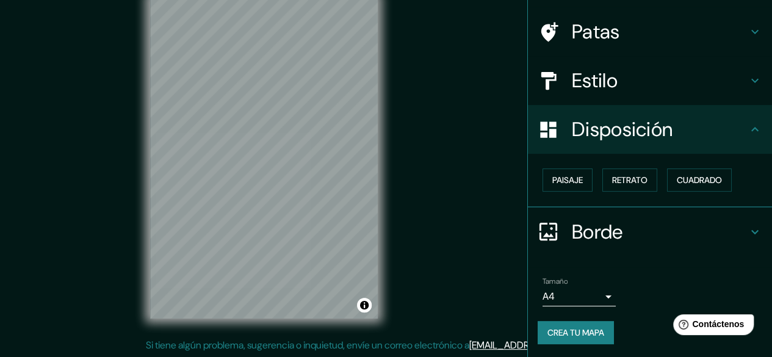
click at [593, 226] on font "Borde" at bounding box center [597, 232] width 51 height 26
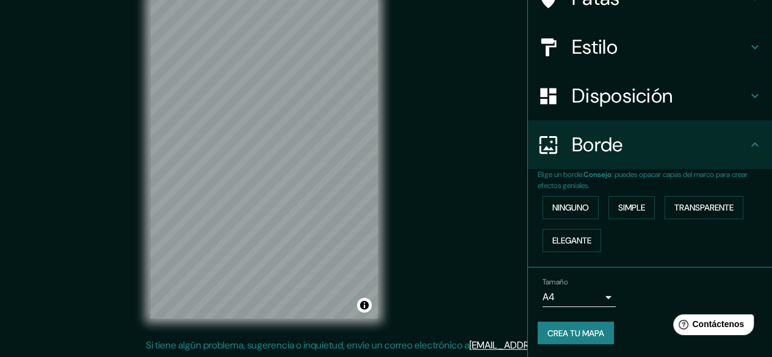
click at [579, 331] on font "Crea tu mapa" at bounding box center [576, 333] width 57 height 11
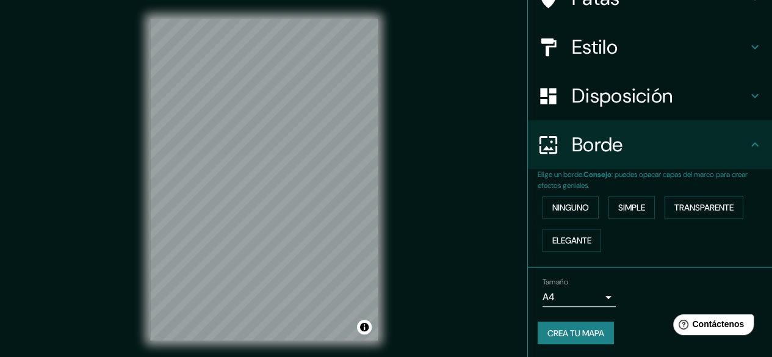
scroll to position [0, 0]
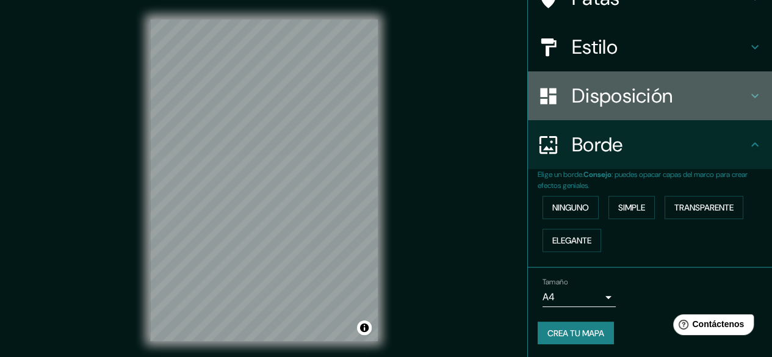
click at [661, 104] on font "Disposición" at bounding box center [622, 96] width 101 height 26
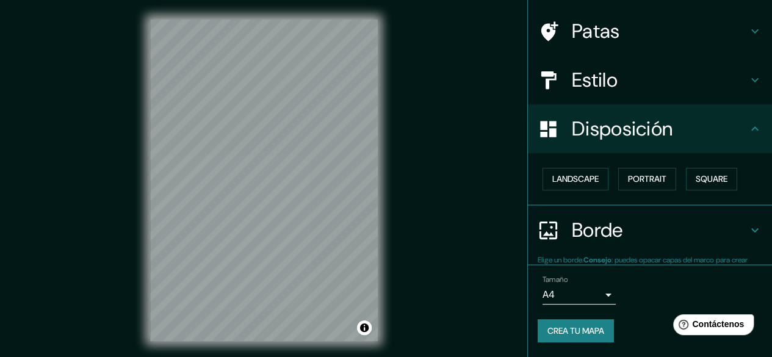
scroll to position [82, 0]
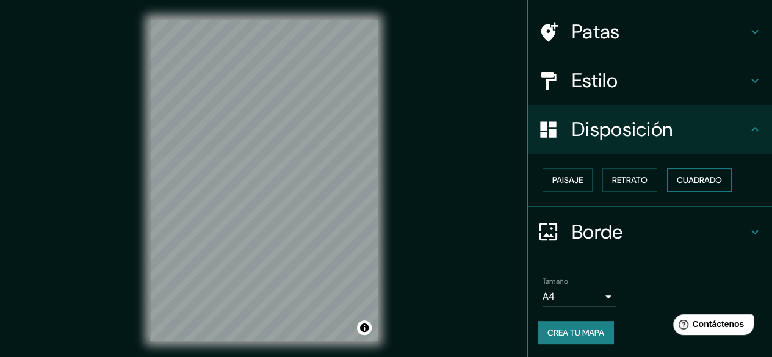
click at [679, 175] on font "Cuadrado" at bounding box center [699, 180] width 45 height 11
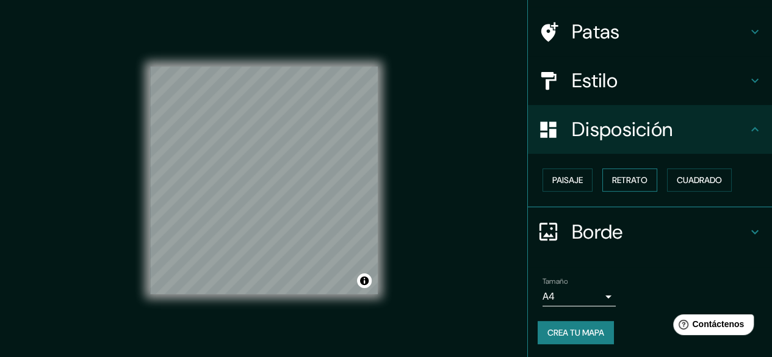
click at [617, 175] on font "Retrato" at bounding box center [629, 180] width 35 height 11
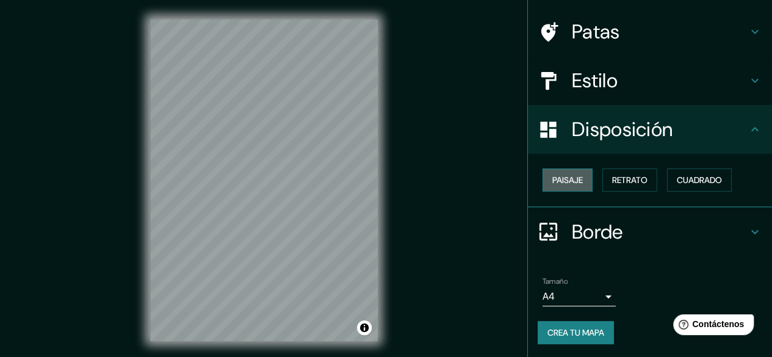
click at [571, 179] on font "Paisaje" at bounding box center [567, 180] width 31 height 11
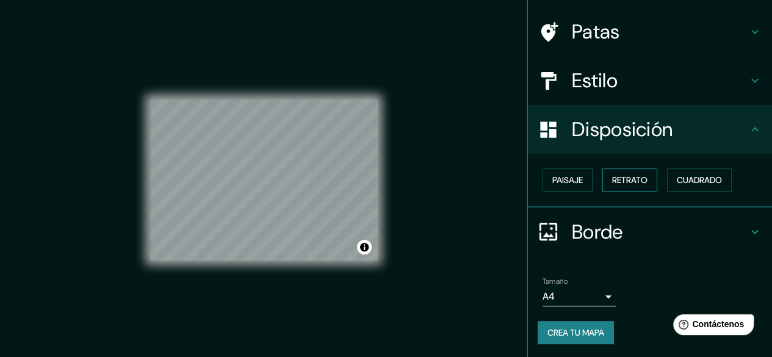
click at [629, 176] on font "Retrato" at bounding box center [629, 180] width 35 height 11
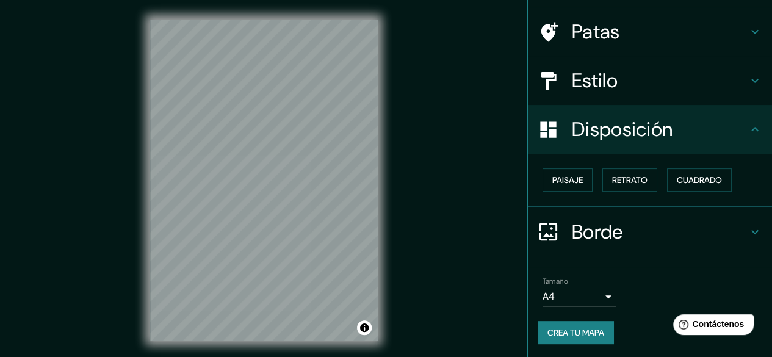
click at [378, 254] on div "© Mapbox © OpenStreetMap Improve this map" at bounding box center [264, 180] width 267 height 361
click at [339, 356] on html "Mappin Ubicación Patas Estilo Disposición Paisaje Retrato Cuadrado Borde Elige …" at bounding box center [386, 178] width 772 height 357
click at [552, 180] on font "Paisaje" at bounding box center [567, 180] width 31 height 11
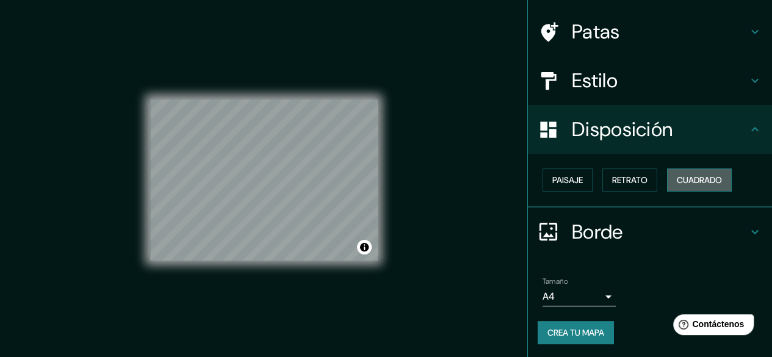
click at [701, 179] on font "Cuadrado" at bounding box center [699, 180] width 45 height 11
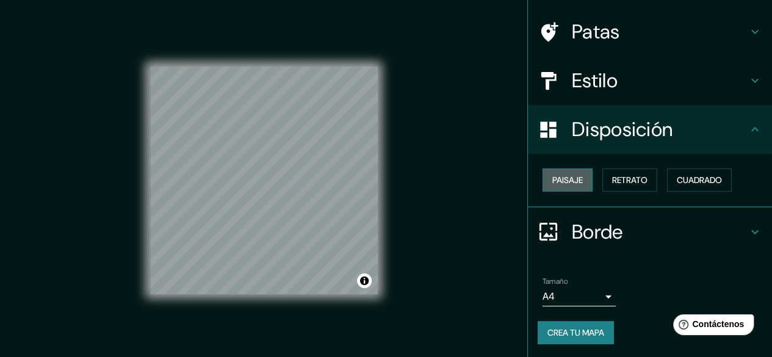
click at [571, 181] on font "Paisaje" at bounding box center [567, 180] width 31 height 11
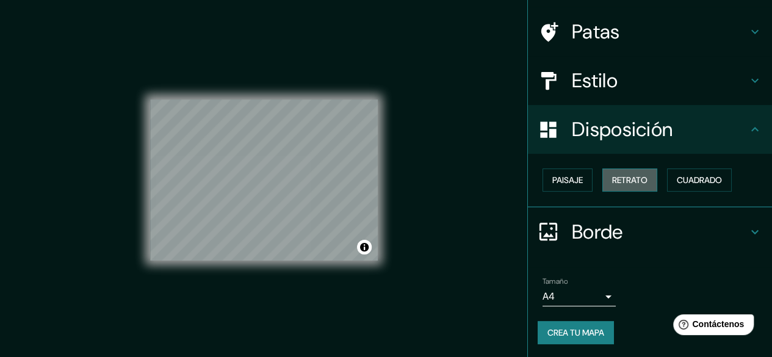
click at [644, 179] on button "Retrato" at bounding box center [629, 179] width 55 height 23
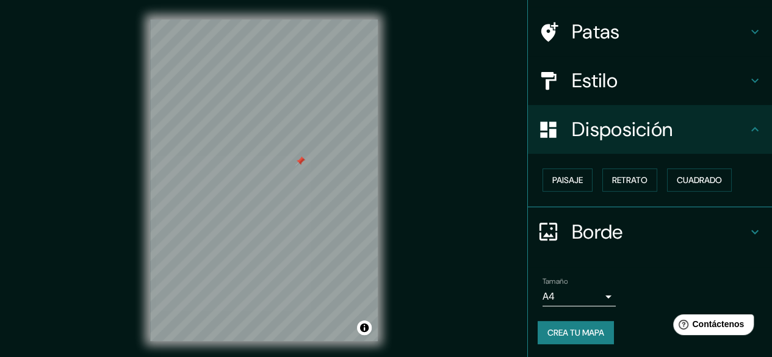
scroll to position [0, 0]
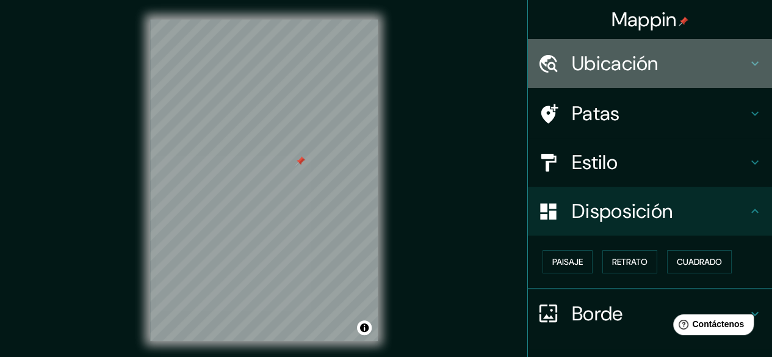
click at [606, 67] on font "Ubicación" at bounding box center [615, 64] width 87 height 26
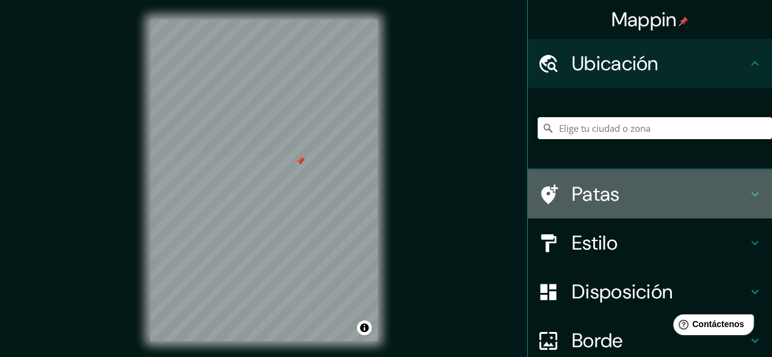
drag, startPoint x: 599, startPoint y: 173, endPoint x: 598, endPoint y: 186, distance: 13.6
click at [599, 173] on div "Patas" at bounding box center [650, 194] width 244 height 49
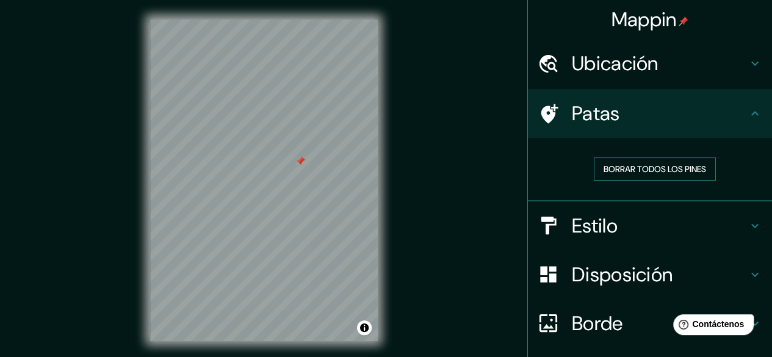
click at [610, 170] on font "Borrar todos los pines" at bounding box center [655, 169] width 103 height 11
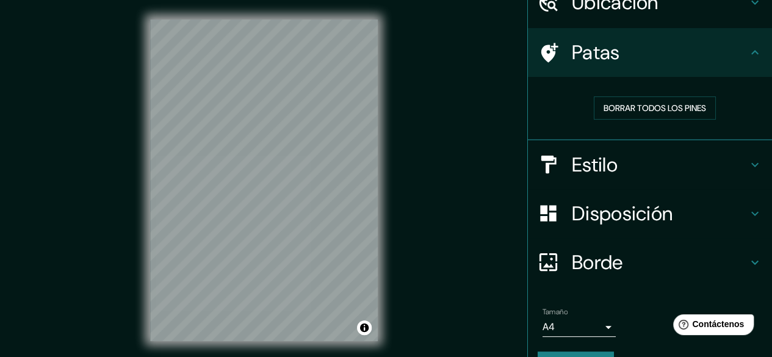
click at [576, 220] on font "Disposición" at bounding box center [622, 214] width 101 height 26
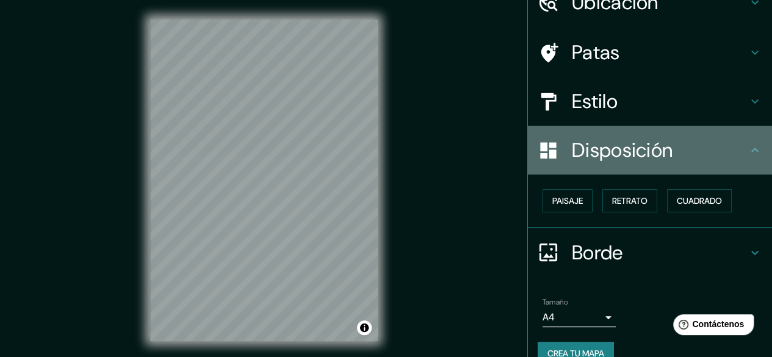
click at [573, 131] on div "Disposición" at bounding box center [650, 150] width 244 height 49
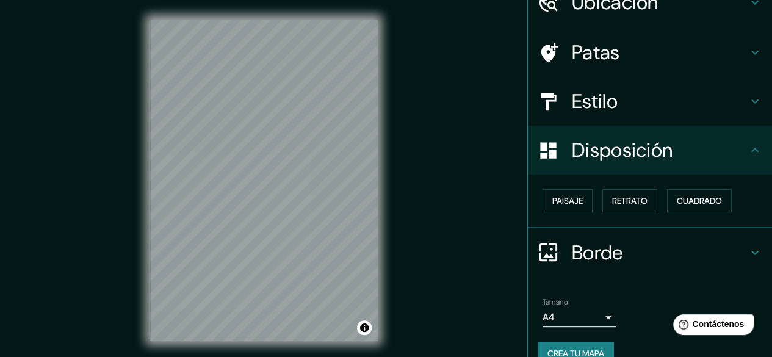
click at [572, 108] on font "Estilo" at bounding box center [595, 102] width 46 height 26
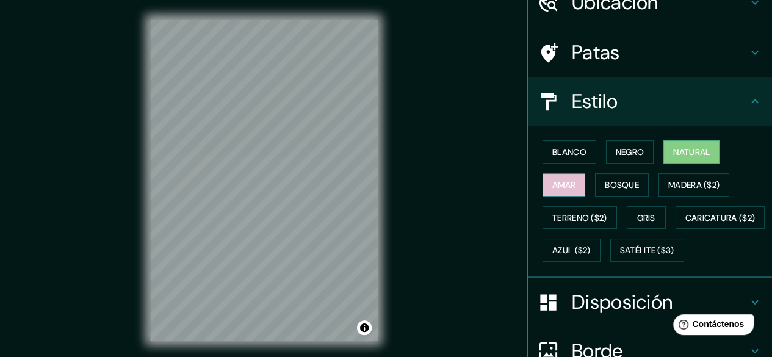
click at [552, 184] on font "Amar" at bounding box center [563, 184] width 23 height 11
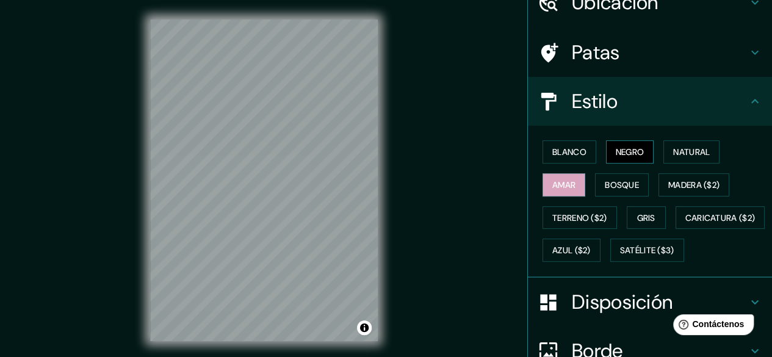
click at [624, 157] on font "Negro" at bounding box center [630, 152] width 29 height 11
click at [571, 152] on font "Blanco" at bounding box center [569, 152] width 34 height 11
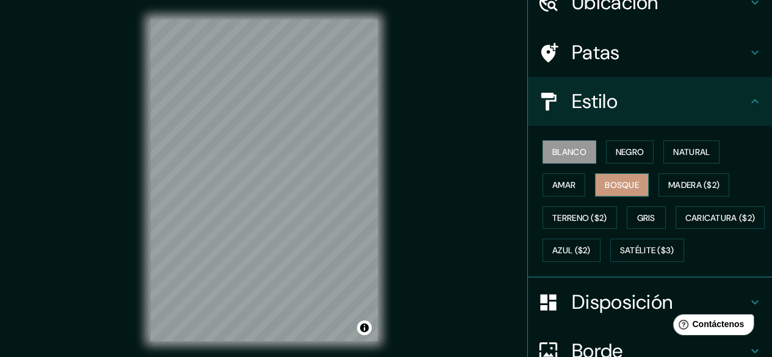
click at [618, 187] on font "Bosque" at bounding box center [622, 184] width 34 height 11
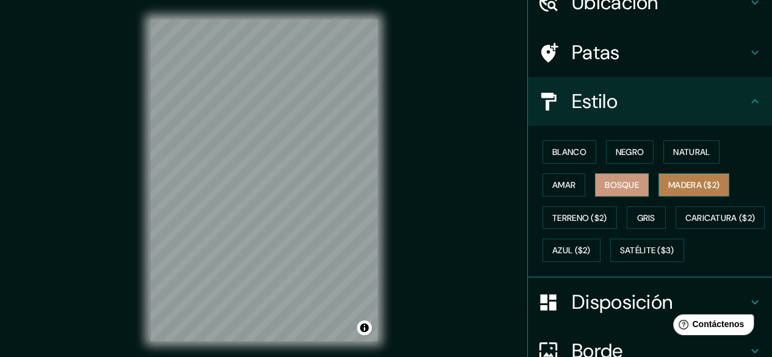
click at [668, 181] on font "Madera ($2)" at bounding box center [693, 184] width 51 height 11
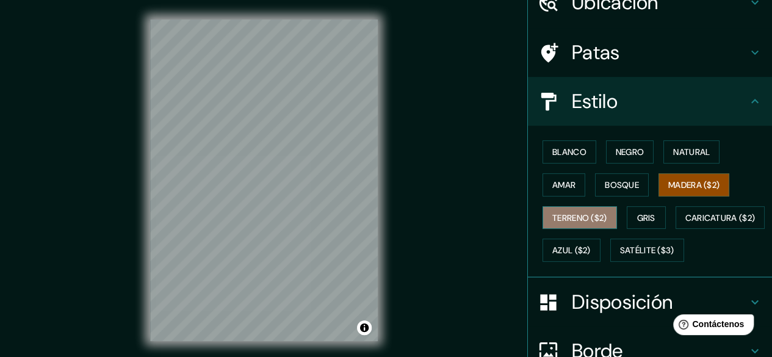
click at [577, 222] on font "Terreno ($2)" at bounding box center [579, 217] width 55 height 11
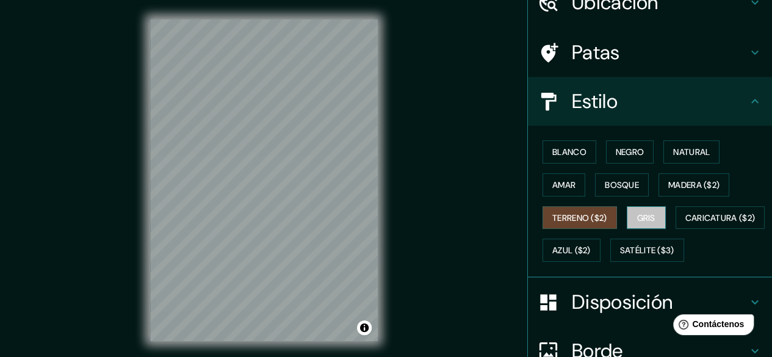
click at [637, 213] on font "Gris" at bounding box center [646, 217] width 18 height 11
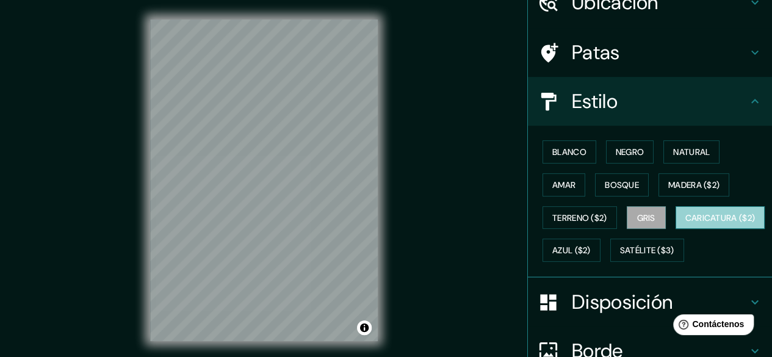
click at [686, 223] on font "Caricatura ($2)" at bounding box center [721, 217] width 70 height 11
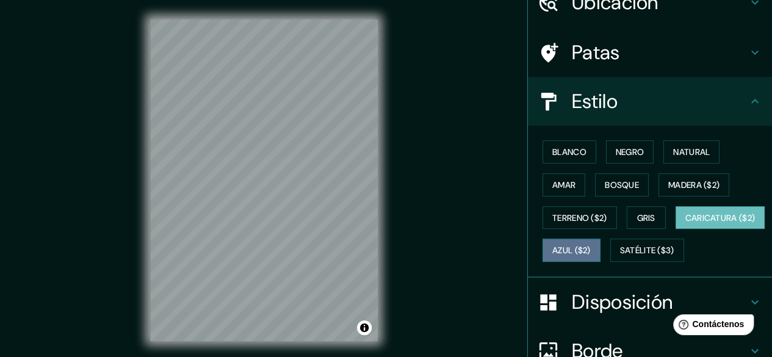
click at [591, 247] on font "Azul ($2)" at bounding box center [571, 250] width 38 height 11
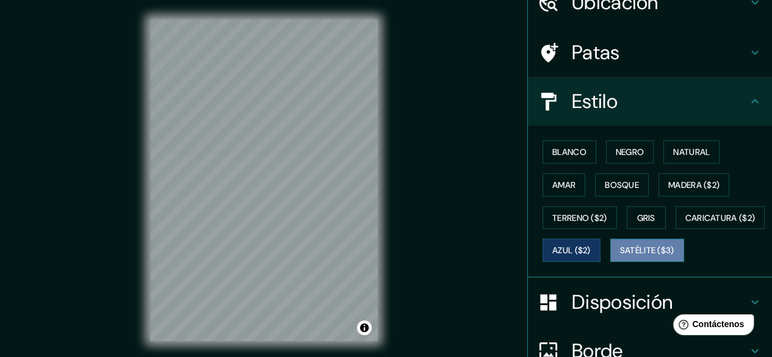
click at [620, 256] on font "Satélite ($3)" at bounding box center [647, 250] width 54 height 11
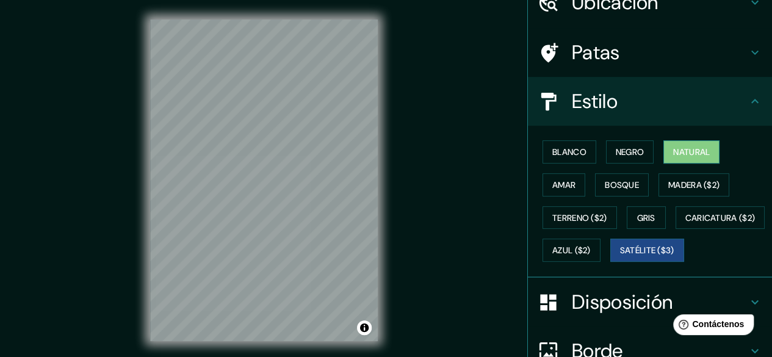
click at [684, 152] on font "Natural" at bounding box center [691, 152] width 37 height 11
drag, startPoint x: 405, startPoint y: 144, endPoint x: 389, endPoint y: 148, distance: 16.4
click at [392, 148] on div "Mappin Ubicación Patas Estilo Blanco Negro Natural [PERSON_NAME] ($2) Terreno (…" at bounding box center [386, 190] width 772 height 380
